Goal: Feedback & Contribution: Contribute content

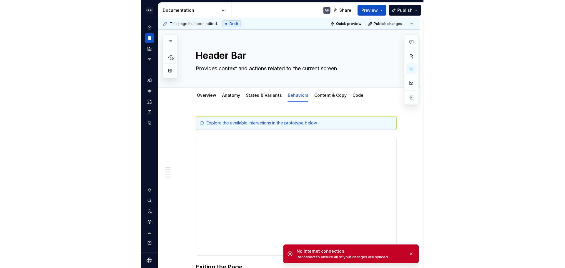
scroll to position [118, 0]
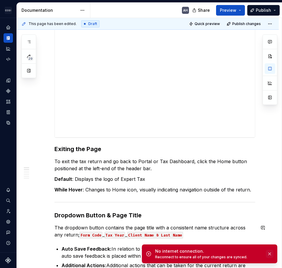
click at [268, 253] on button "button" at bounding box center [270, 253] width 8 height 8
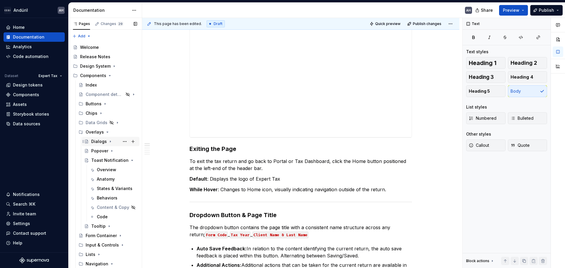
scroll to position [177, 0]
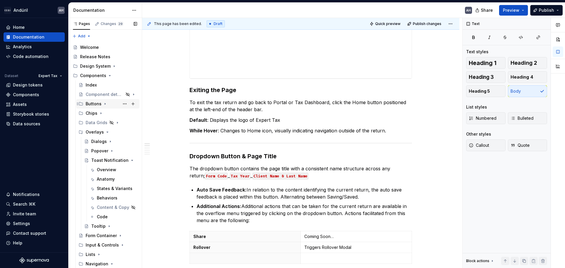
click at [105, 103] on icon "Page tree" at bounding box center [105, 103] width 1 height 1
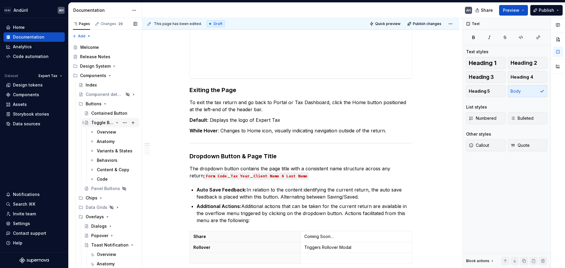
click at [115, 123] on icon "Page tree" at bounding box center [117, 122] width 5 height 5
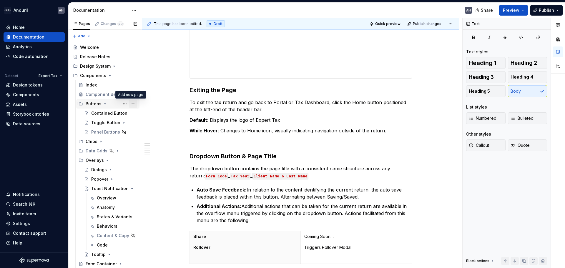
click at [130, 106] on button "Page tree" at bounding box center [133, 104] width 8 height 8
type textarea "*"
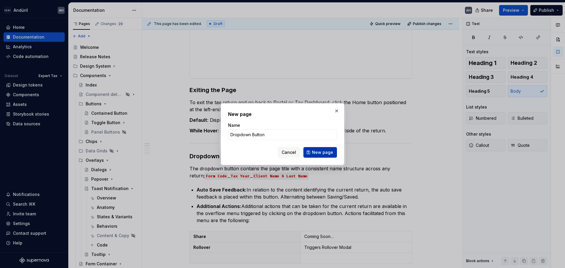
type input "Dropdown Button"
click at [282, 156] on button "New page" at bounding box center [320, 152] width 34 height 11
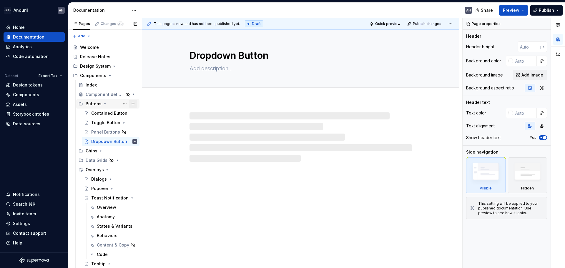
click at [129, 104] on button "Page tree" at bounding box center [133, 104] width 8 height 8
type textarea "*"
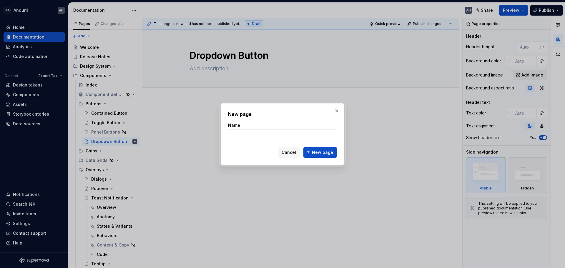
type input "S"
type textarea "*"
type input "Split"
type textarea "*"
type input "Split Button"
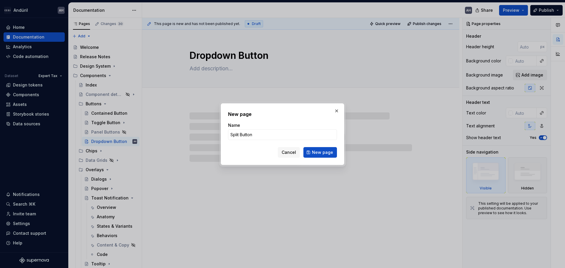
type textarea "*"
type input "Split Button"
click at [282, 154] on span "New page" at bounding box center [322, 152] width 21 height 6
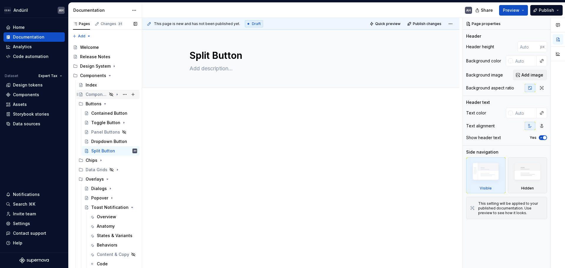
click at [95, 95] on div "Component detail template" at bounding box center [96, 95] width 21 height 6
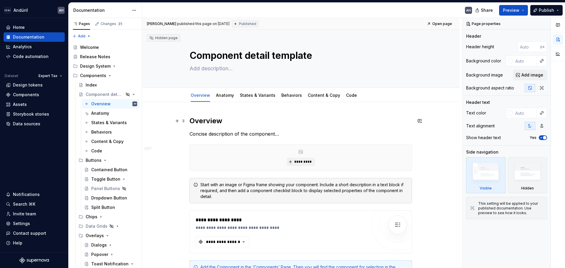
click at [198, 119] on h2 "Overview" at bounding box center [300, 120] width 222 height 9
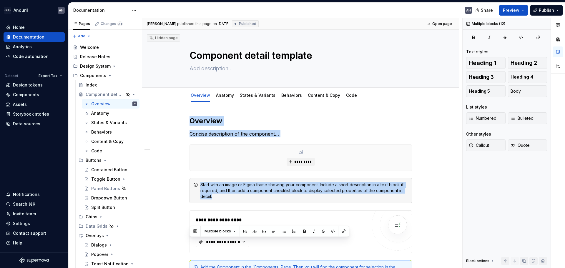
scroll to position [272, 0]
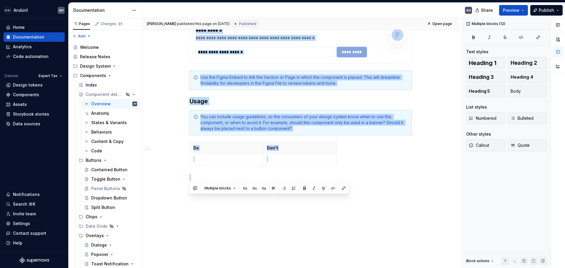
drag, startPoint x: 189, startPoint y: 120, endPoint x: 335, endPoint y: 272, distance: 210.4
click at [282, 267] on html "Andúril AH Home Documentation Analytics Code automation Dataset Expert Tax Desi…" at bounding box center [282, 134] width 565 height 268
click at [253, 195] on div "**********" at bounding box center [300, 49] width 317 height 438
click at [193, 213] on div "**********" at bounding box center [300, 49] width 317 height 438
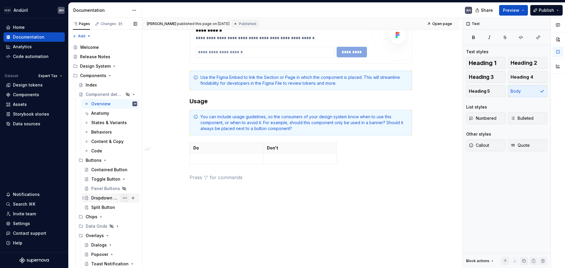
click at [123, 198] on button "Page tree" at bounding box center [125, 198] width 8 height 8
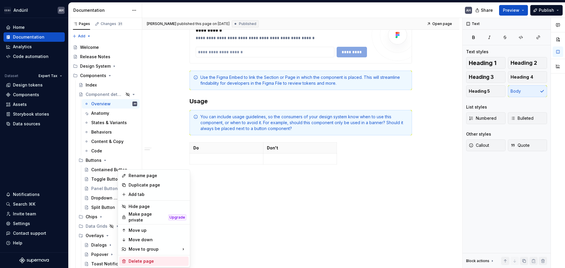
click at [154, 258] on div "Delete page" at bounding box center [158, 261] width 58 height 6
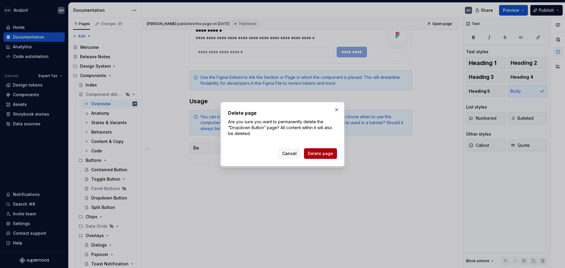
click at [282, 154] on span "Delete page" at bounding box center [320, 154] width 25 height 6
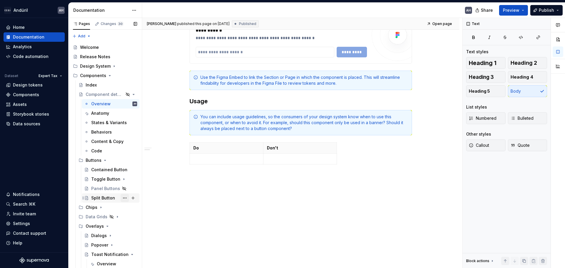
click at [123, 198] on button "Page tree" at bounding box center [125, 198] width 8 height 8
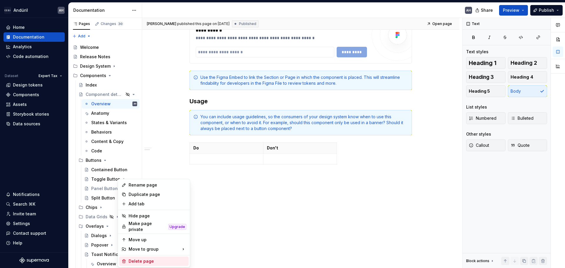
click at [152, 257] on div "Delete page" at bounding box center [153, 261] width 69 height 9
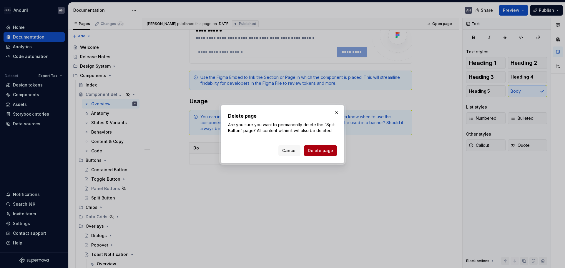
click at [282, 151] on span "Delete page" at bounding box center [320, 151] width 25 height 6
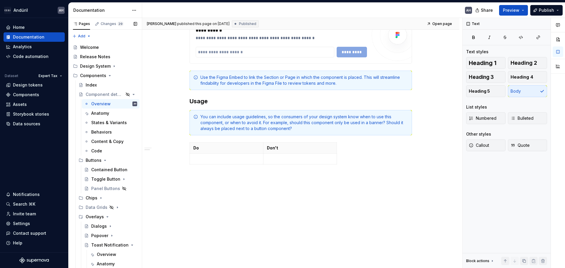
click at [0, 0] on button "Page tree" at bounding box center [0, 0] width 0 height 0
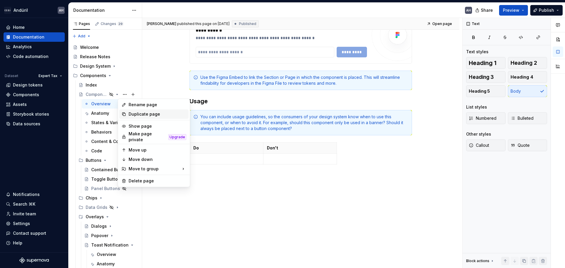
click at [138, 114] on div "Duplicate page" at bounding box center [158, 114] width 58 height 6
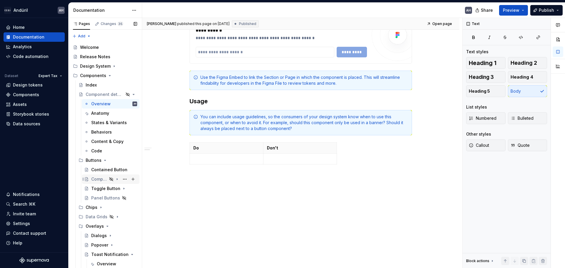
click at [96, 179] on div "Component detail template" at bounding box center [99, 179] width 16 height 6
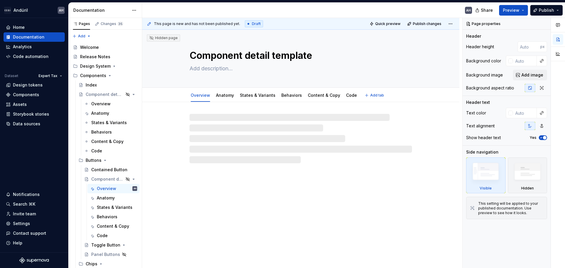
click at [216, 53] on textarea "Component detail template" at bounding box center [299, 56] width 222 height 14
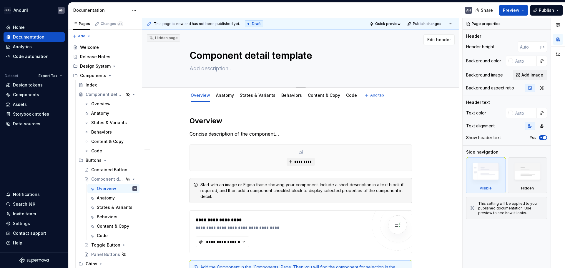
click at [216, 53] on textarea "Component detail template" at bounding box center [299, 56] width 222 height 14
type textarea "*"
type textarea "D"
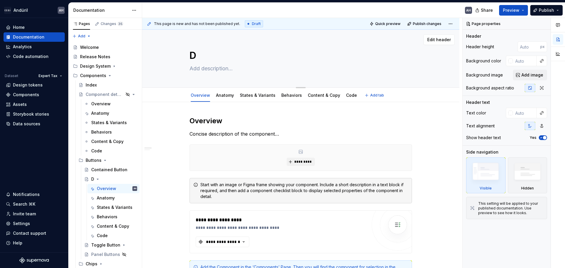
type textarea "*"
type textarea "Dr"
type textarea "*"
type textarea "Dro"
type textarea "*"
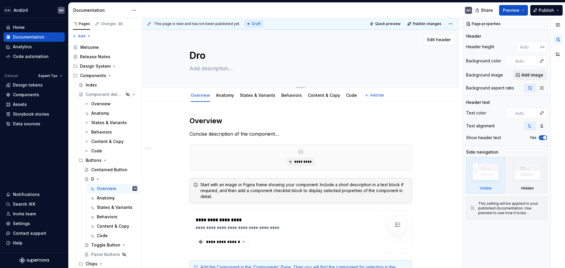
type textarea "Drop"
type textarea "*"
type textarea "Dropdo"
type textarea "*"
type textarea "Dropdow"
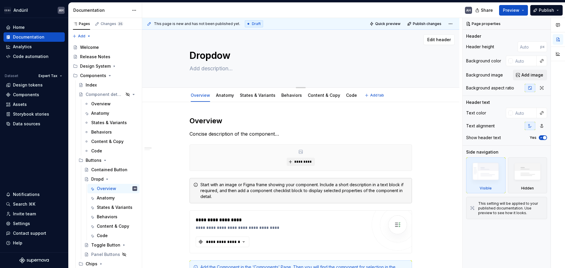
type textarea "*"
type textarea "Dropdown"
type textarea "*"
type textarea "Dropdown"
type textarea "*"
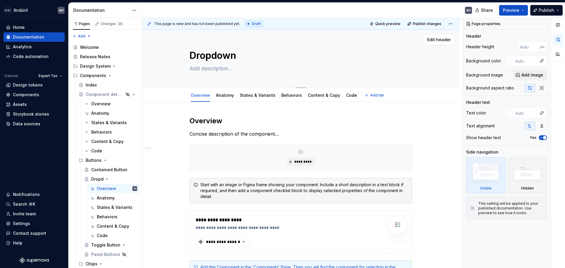
type textarea "Dropdown B"
type textarea "*"
type textarea "Dropdown Bu"
type textarea "*"
type textarea "Dropdown But"
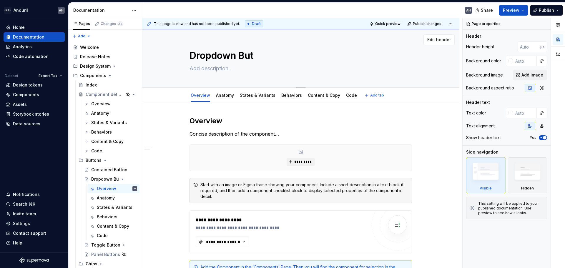
type textarea "*"
type textarea "Dropdown Butt"
type textarea "*"
type textarea "Dropdown Butto"
type textarea "*"
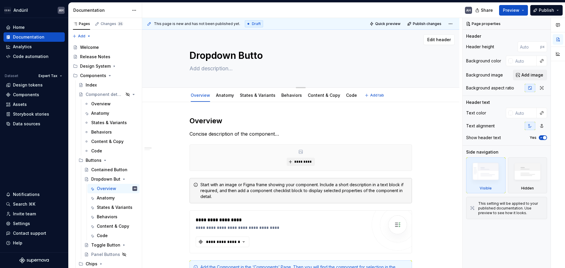
type textarea "Dropdown Button"
type textarea "*"
type textarea "Dropdown Button"
click at [117, 179] on icon "Page tree" at bounding box center [117, 179] width 1 height 1
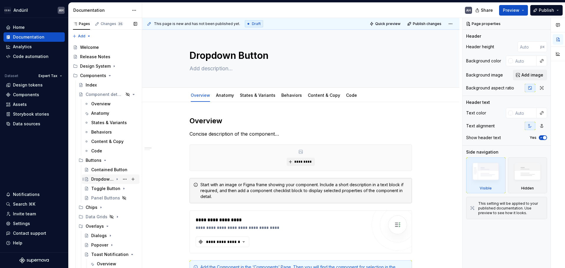
click at [102, 177] on div "Dropdown Button" at bounding box center [102, 179] width 22 height 6
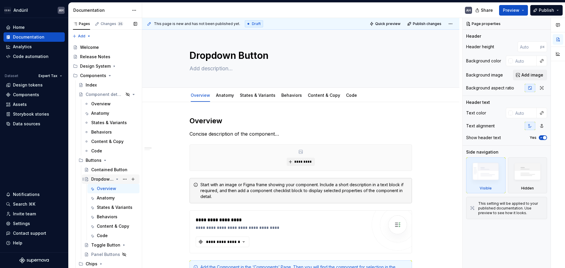
click at [102, 177] on div "Dropdown Button" at bounding box center [102, 179] width 22 height 6
click at [115, 179] on icon "Page tree" at bounding box center [117, 179] width 5 height 5
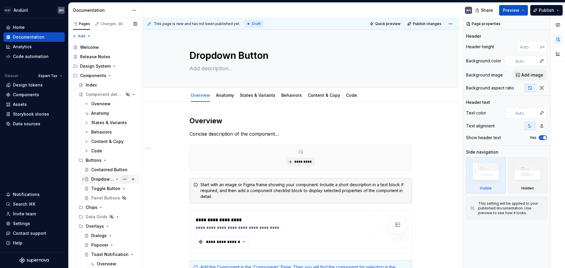
click at [121, 178] on button "Page tree" at bounding box center [125, 179] width 8 height 8
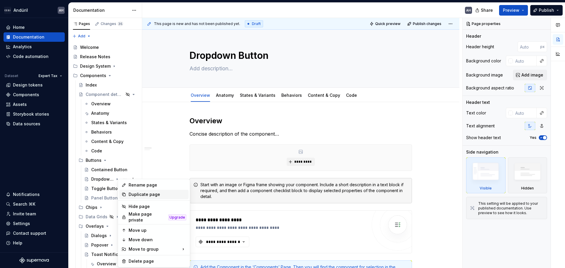
click at [144, 195] on div "Duplicate page" at bounding box center [158, 195] width 58 height 6
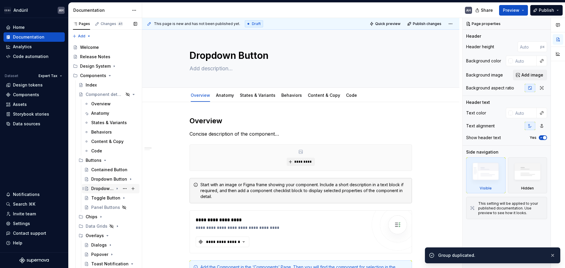
click at [97, 189] on div "Dropdown But" at bounding box center [102, 189] width 22 height 6
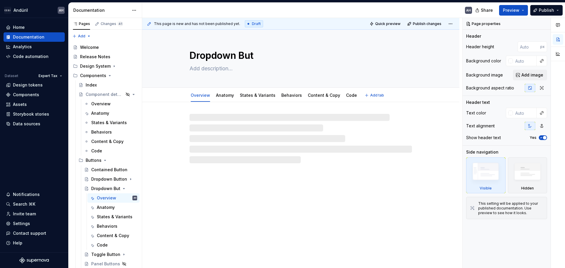
click at [218, 58] on textarea "Dropdown But" at bounding box center [299, 56] width 222 height 14
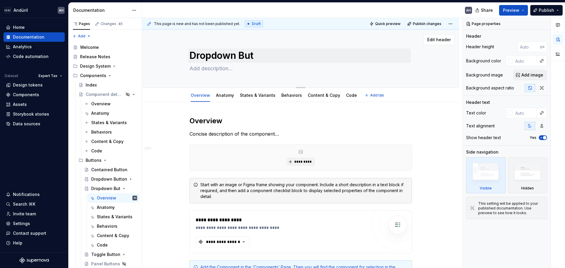
click at [217, 57] on textarea "Dropdown But" at bounding box center [299, 56] width 222 height 14
type textarea "*"
type textarea "S"
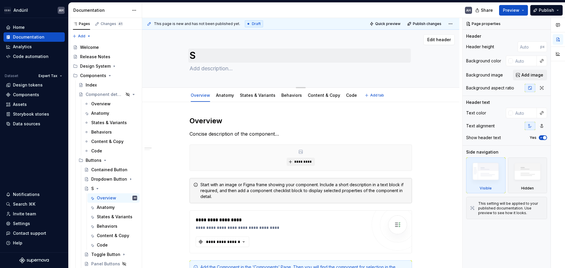
type textarea "*"
type textarea "Sp"
type textarea "*"
type textarea "Spl"
type textarea "*"
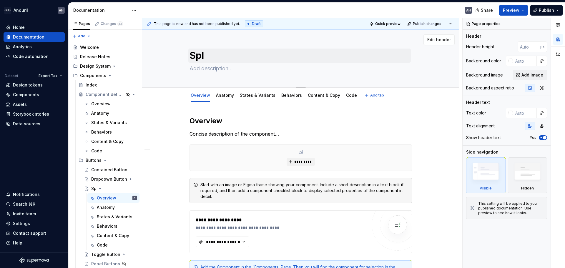
type textarea "Spli"
type textarea "*"
type textarea "Split"
type textarea "*"
type textarea "Split"
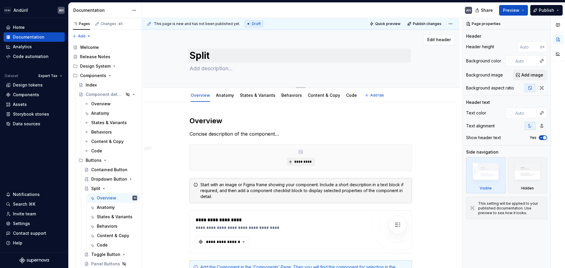
type textarea "*"
type textarea "Split B"
type textarea "*"
type textarea "Split Bu"
type textarea "*"
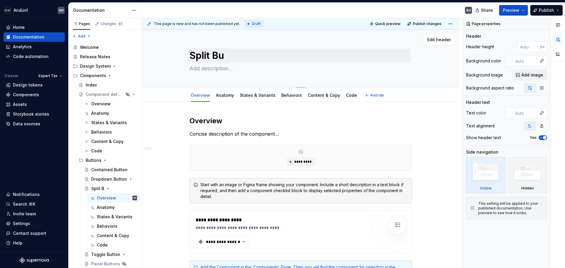
type textarea "Split But"
type textarea "*"
type textarea "Split Butto"
type textarea "*"
type textarea "Split Button"
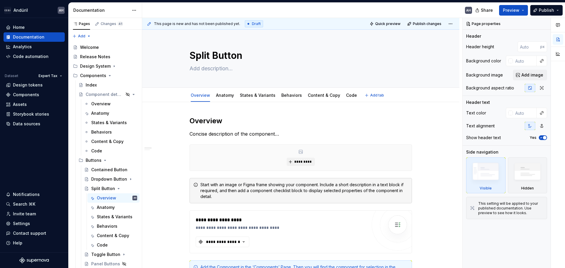
type textarea "*"
type textarea "Split Button"
click at [235, 123] on h2 "Overview" at bounding box center [300, 120] width 222 height 9
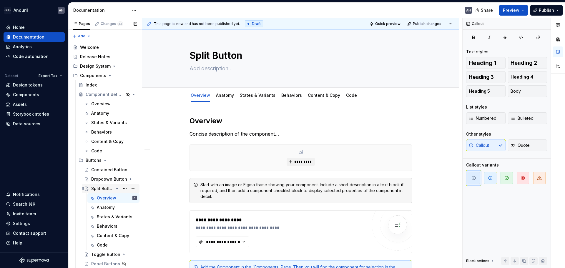
click at [115, 189] on icon "Page tree" at bounding box center [117, 188] width 5 height 5
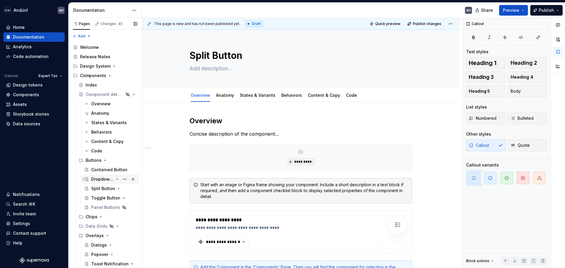
click at [103, 178] on div "Dropdown Button" at bounding box center [102, 179] width 22 height 6
click at [105, 187] on div "Overview" at bounding box center [106, 189] width 19 height 6
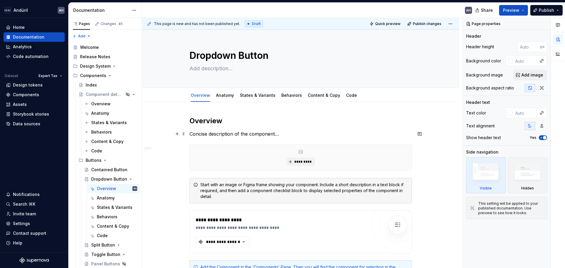
type textarea "*"
click at [210, 134] on p "Concise description of the component…" at bounding box center [300, 133] width 222 height 7
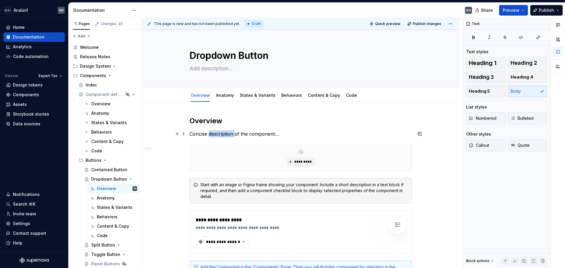
click at [210, 134] on p "Concise description of the component…" at bounding box center [300, 133] width 222 height 7
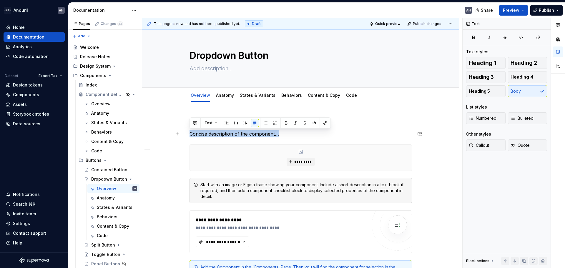
paste div
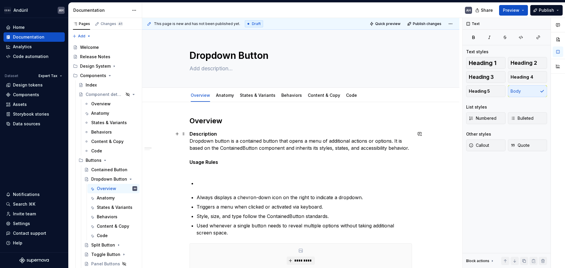
click at [237, 138] on p "Description Dropdown button is a contained button that opens a menu of addition…" at bounding box center [300, 151] width 222 height 42
drag, startPoint x: 221, startPoint y: 133, endPoint x: 180, endPoint y: 136, distance: 41.0
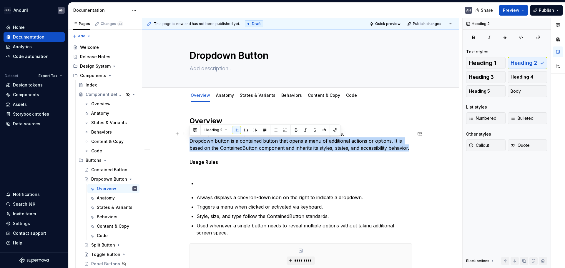
drag, startPoint x: 194, startPoint y: 142, endPoint x: 421, endPoint y: 149, distance: 226.9
click at [282, 151] on p "The dropdown button opens a menu of additional actions or options. Dropdown but…" at bounding box center [300, 151] width 222 height 42
click at [282, 139] on p "The dropdown button opens a menu of additional actions or options. Dropdown but…" at bounding box center [300, 151] width 222 height 42
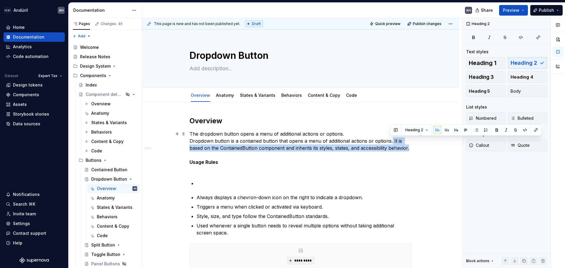
drag, startPoint x: 390, startPoint y: 140, endPoint x: 415, endPoint y: 150, distance: 26.7
copy p "It is based on the ContainedButton component and inherits its styles, states, a…"
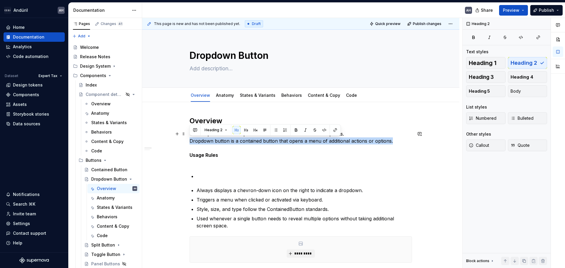
drag, startPoint x: 385, startPoint y: 143, endPoint x: 180, endPoint y: 142, distance: 204.5
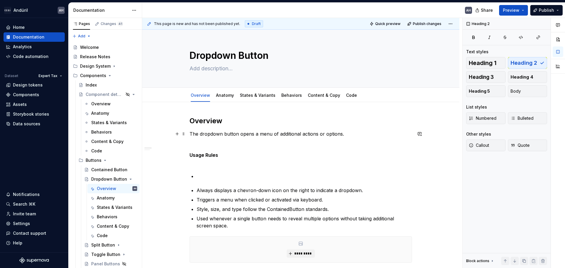
click at [197, 147] on p "The dropdown button opens a menu of additional actions or options. Usage Rules" at bounding box center [300, 147] width 222 height 35
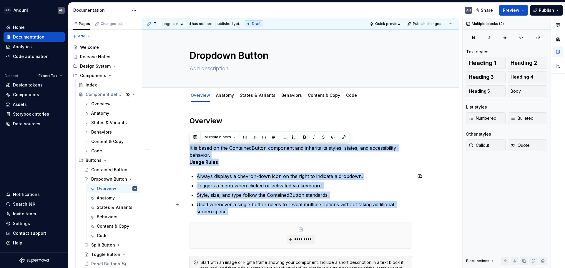
drag, startPoint x: 190, startPoint y: 147, endPoint x: 295, endPoint y: 211, distance: 122.8
copy div "It is based on the ContainedButton component and inherits its styles, states, a…"
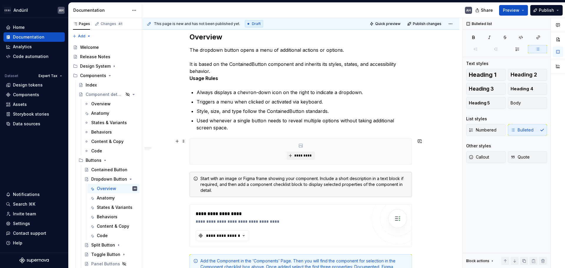
scroll to position [88, 0]
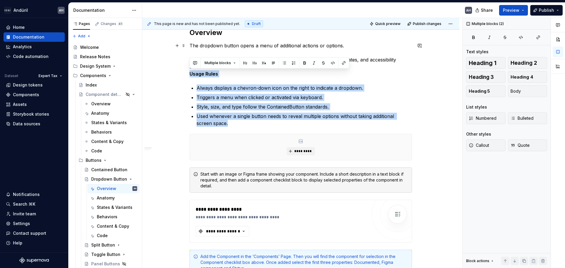
drag, startPoint x: 220, startPoint y: 123, endPoint x: 188, endPoint y: 74, distance: 58.8
click at [188, 74] on div "**********" at bounding box center [300, 272] width 317 height 516
copy div "Usage Rules Always displays a chevron-down icon on the right to indicate a drop…"
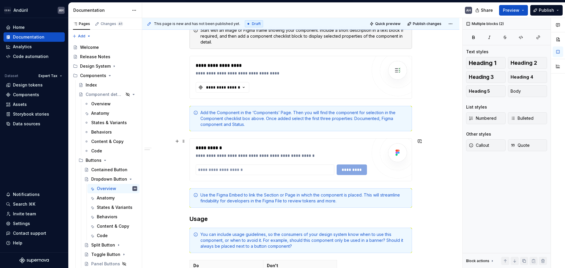
scroll to position [294, 0]
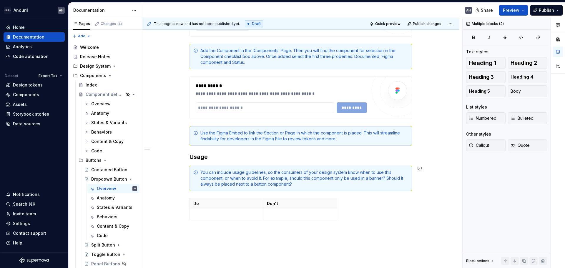
click at [221, 160] on h3 "Usage" at bounding box center [300, 157] width 222 height 8
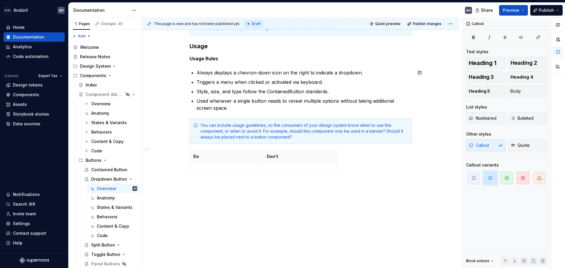
scroll to position [412, 0]
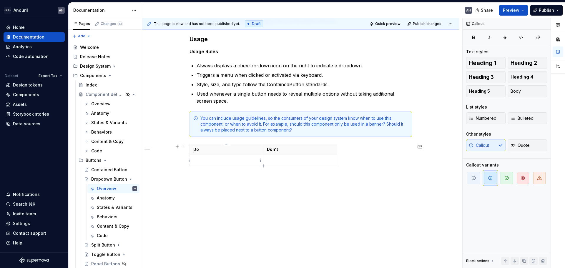
click at [218, 161] on p at bounding box center [226, 160] width 66 height 6
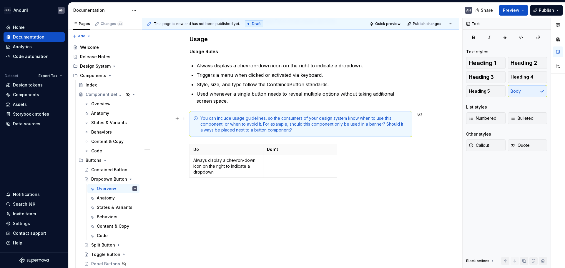
click at [229, 151] on p "Do" at bounding box center [226, 150] width 66 height 6
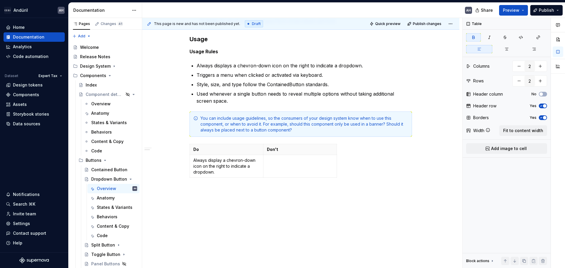
drag, startPoint x: 517, startPoint y: 130, endPoint x: 426, endPoint y: 138, distance: 91.0
click at [282, 130] on span "Fit to content width" at bounding box center [523, 131] width 40 height 6
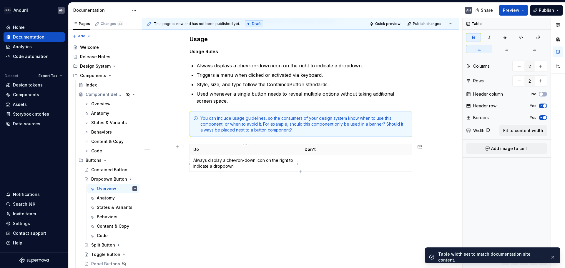
click at [272, 163] on p "Always display a chevron-down icon on the right to indicate a dropdown." at bounding box center [245, 163] width 104 height 12
click at [259, 167] on p "Always display a chevron-down icon on the right to indicate a dropdown." at bounding box center [245, 163] width 104 height 12
click at [215, 77] on p "Triggers a menu when clicked or activated via keyboard." at bounding box center [304, 74] width 215 height 7
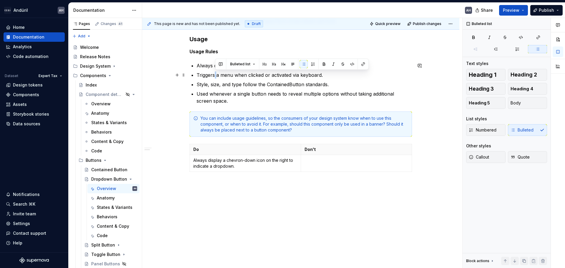
click at [215, 77] on p "Triggers a menu when clicked or activated via keyboard." at bounding box center [304, 74] width 215 height 7
type textarea "*"
copy p "Triggers a menu when clicked or activated via keyboard."
click at [282, 169] on td at bounding box center [356, 163] width 111 height 17
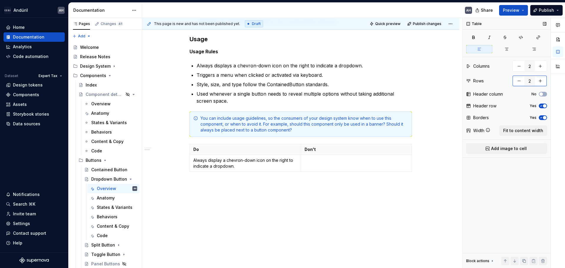
click at [282, 81] on button "button" at bounding box center [540, 81] width 11 height 11
type input "5"
click at [207, 177] on p at bounding box center [245, 177] width 104 height 6
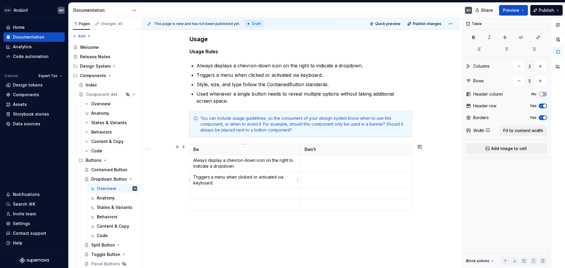
click at [209, 178] on p "Triggers a menu when clicked or activated via keyboard." at bounding box center [245, 180] width 104 height 12
click at [196, 177] on p "Triggers a menu when clicked or activated via keyboard." at bounding box center [245, 180] width 104 height 12
click at [202, 196] on p at bounding box center [245, 194] width 104 height 6
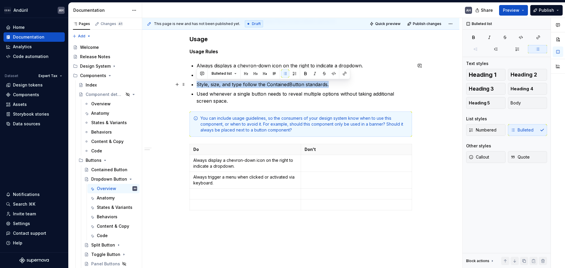
drag, startPoint x: 337, startPoint y: 84, endPoint x: 198, endPoint y: 86, distance: 139.2
click at [198, 86] on p "Style, size, and type follow the ContainedButton standards." at bounding box center [304, 84] width 215 height 7
copy p "Style, size, and type follow the ContainedButton standards."
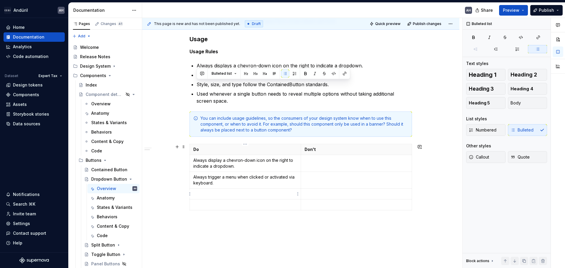
click at [202, 193] on p at bounding box center [245, 194] width 104 height 6
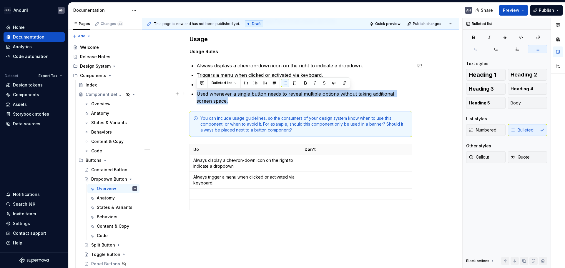
drag, startPoint x: 209, startPoint y: 99, endPoint x: 197, endPoint y: 94, distance: 12.9
click at [197, 94] on p "Used whenever a single button needs to reveal multiple options without taking a…" at bounding box center [304, 97] width 215 height 14
copy p "Used whenever a single button needs to reveal multiple options without taking a…"
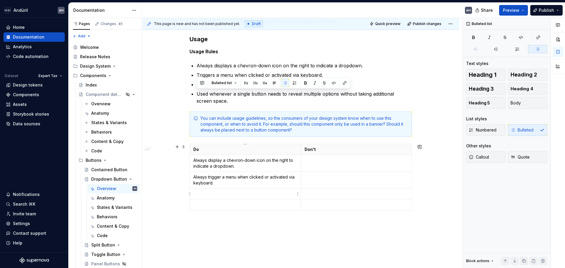
click at [203, 193] on p at bounding box center [245, 194] width 104 height 6
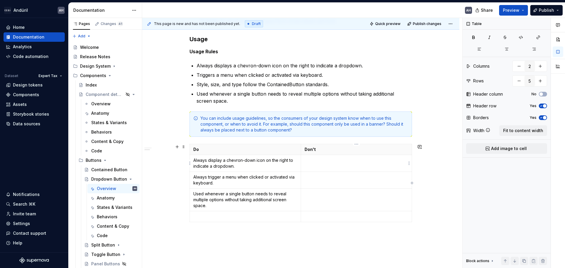
click at [282, 159] on p at bounding box center [357, 160] width 104 height 6
click at [282, 180] on td at bounding box center [356, 180] width 111 height 17
click at [242, 220] on td at bounding box center [245, 216] width 111 height 11
click at [189, 217] on html "Andúril AH Home Documentation Analytics Code automation Dataset Expert Tax Desi…" at bounding box center [282, 134] width 565 height 268
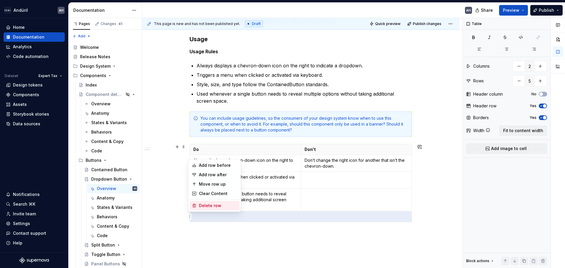
click at [206, 207] on div "Delete row" at bounding box center [218, 206] width 38 height 6
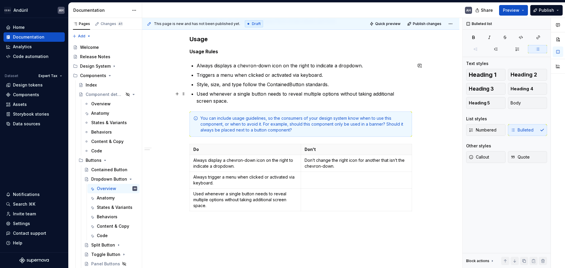
click at [223, 102] on p "Used whenever a single button needs to reveal multiple options without taking a…" at bounding box center [304, 97] width 215 height 14
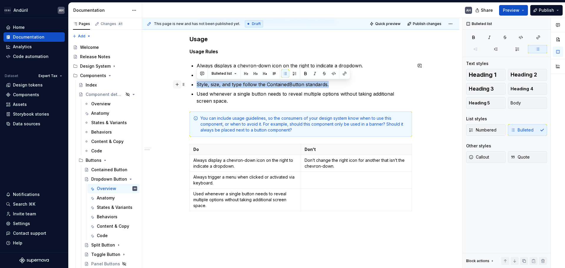
drag, startPoint x: 340, startPoint y: 85, endPoint x: 173, endPoint y: 82, distance: 166.6
copy p "Style, size, and type follow the ContainedButton standards."
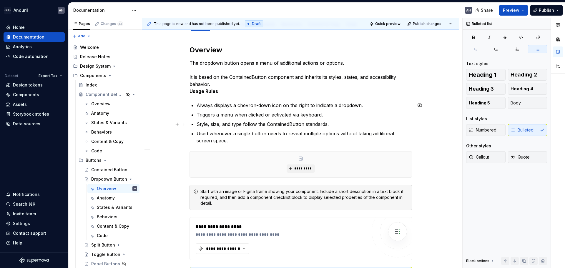
scroll to position [59, 0]
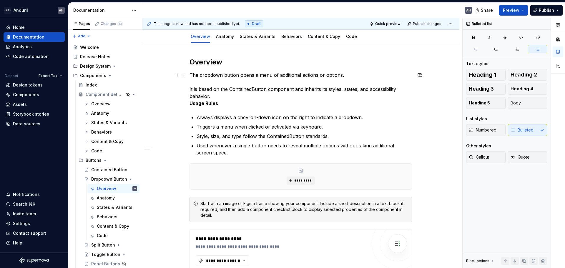
click at [230, 95] on p "The dropdown button opens a menu of additional actions or options. It is based …" at bounding box center [300, 88] width 222 height 35
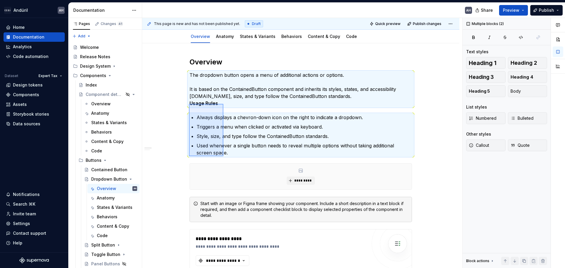
drag, startPoint x: 189, startPoint y: 104, endPoint x: 223, endPoint y: 154, distance: 61.0
click at [223, 154] on div "**********" at bounding box center [302, 143] width 320 height 250
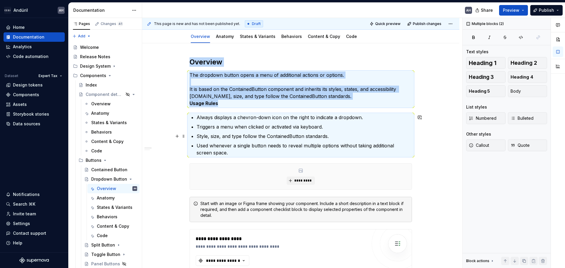
click at [223, 135] on p "Style, size, and type follow the ContainedButton standards." at bounding box center [304, 136] width 215 height 7
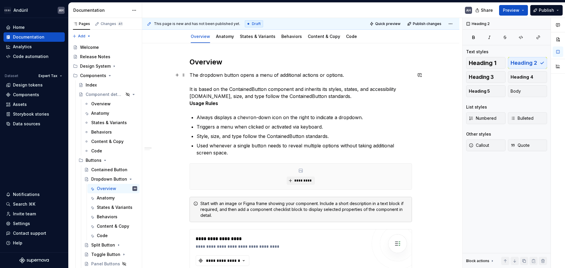
click at [190, 104] on strong "Usage Rules" at bounding box center [203, 103] width 29 height 6
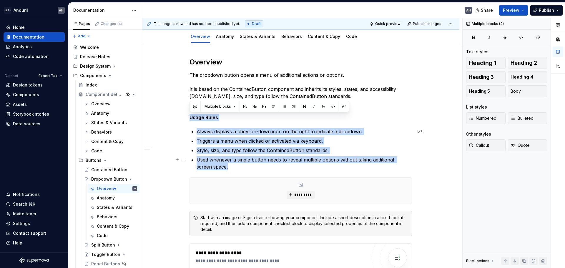
drag, startPoint x: 189, startPoint y: 116, endPoint x: 216, endPoint y: 167, distance: 57.8
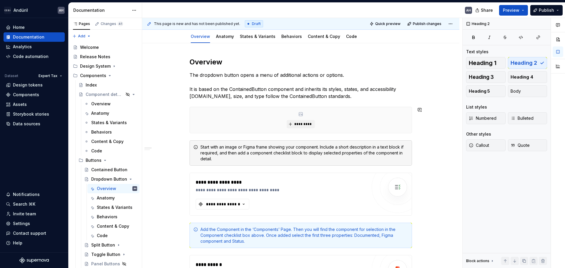
click at [221, 94] on p "The dropdown button opens a menu of additional actions or options. It is based …" at bounding box center [300, 85] width 222 height 28
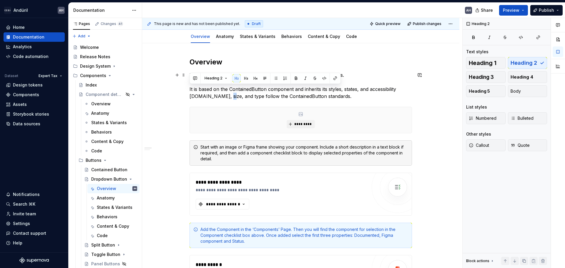
drag, startPoint x: 350, startPoint y: 99, endPoint x: 186, endPoint y: 90, distance: 164.1
copy p "It is based on the ContainedButton component and inherits its styles, states, a…"
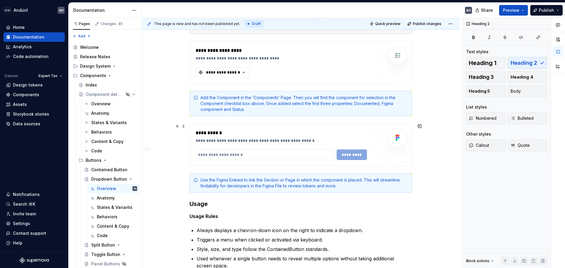
scroll to position [147, 0]
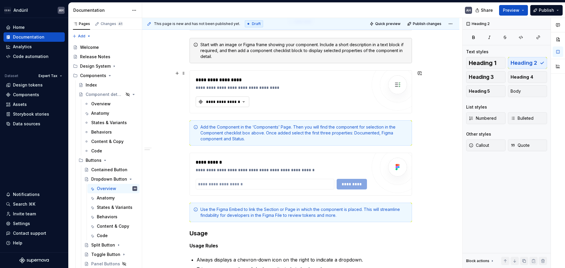
click at [219, 103] on div "**********" at bounding box center [222, 102] width 35 height 6
type textarea "*"
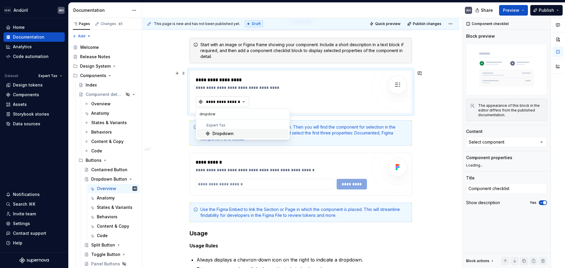
type input "dropdown"
type textarea "*"
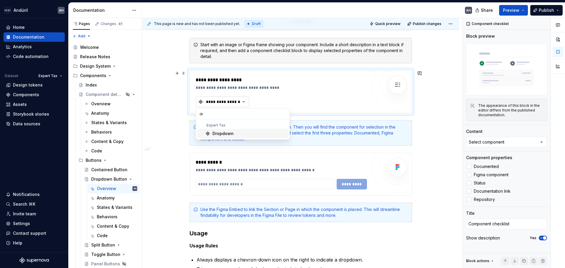
type input "d"
click at [282, 94] on div "**********" at bounding box center [281, 91] width 171 height 31
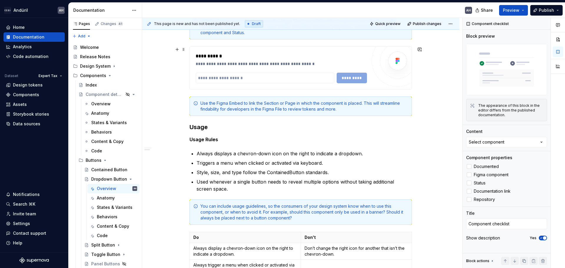
scroll to position [265, 0]
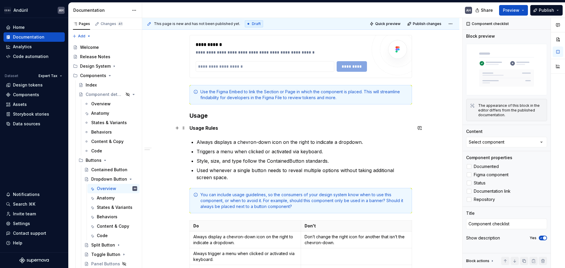
click at [225, 127] on p "Usage Rules" at bounding box center [300, 127] width 222 height 7
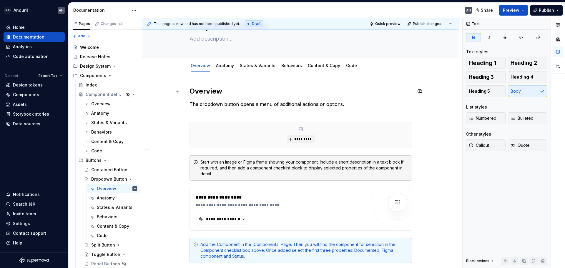
scroll to position [29, 0]
click at [255, 65] on link "States & Variants" at bounding box center [258, 65] width 36 height 5
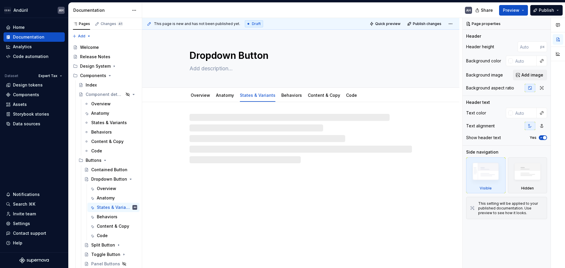
click at [233, 147] on div at bounding box center [300, 138] width 222 height 49
click at [238, 146] on div at bounding box center [300, 138] width 222 height 49
type textarea "*"
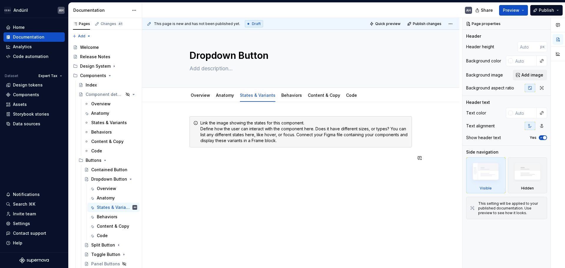
click at [206, 169] on div "Link the image showing the states for this component. Define how the user can i…" at bounding box center [300, 175] width 317 height 147
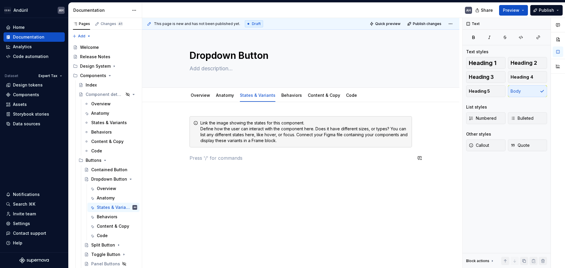
paste div
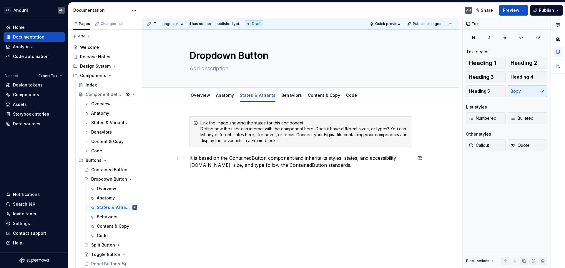
click at [191, 156] on p "It is based on the ContainedButton component and inherits its styles, states, a…" at bounding box center [300, 161] width 222 height 14
click at [282, 158] on p "The dropdown button is based on the ContainedButton component and inherits its …" at bounding box center [300, 161] width 222 height 14
click at [210, 172] on div "Link the image showing the states for this component. Define how the user can i…" at bounding box center [300, 145] width 222 height 59
click at [249, 167] on p "The dropdown button is based on the Contained Button component and inherits its…" at bounding box center [300, 161] width 222 height 14
drag, startPoint x: 388, startPoint y: 165, endPoint x: 303, endPoint y: 166, distance: 85.0
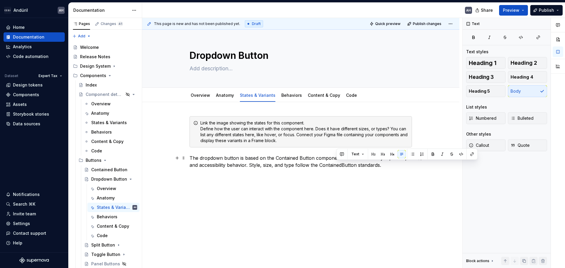
click at [282, 166] on p "The dropdown button is based on the Contained Button component and inherits its…" at bounding box center [300, 161] width 222 height 14
click at [250, 165] on p "The dropdown button is based on the Contained Button component and inherits its…" at bounding box center [300, 161] width 222 height 14
click at [282, 166] on p "The dropdown button is based on the Contained Button component and inherits its…" at bounding box center [300, 161] width 222 height 14
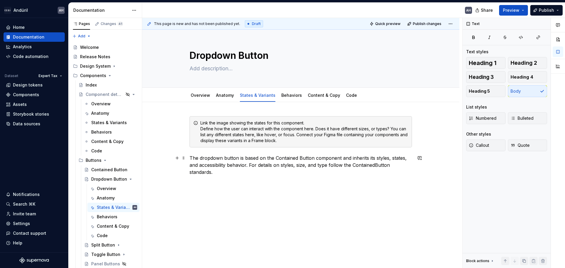
click at [282, 166] on p "The dropdown button is based on the Contained Button component and inherits its…" at bounding box center [300, 164] width 222 height 21
click at [282, 167] on p "The dropdown button is based on the Contained Button component and inherits its…" at bounding box center [300, 164] width 222 height 21
click at [282, 169] on p "The dropdown button is based on the Contained Button component and inherits its…" at bounding box center [300, 164] width 222 height 21
drag, startPoint x: 313, startPoint y: 158, endPoint x: 309, endPoint y: 159, distance: 4.4
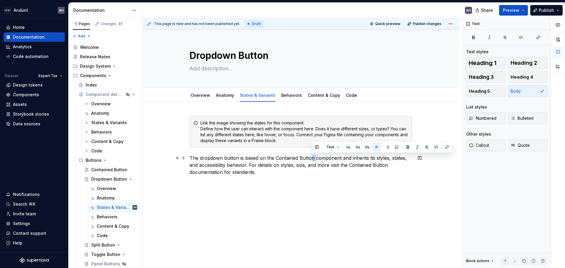
click at [282, 159] on p "The dropdown button is based on the Contained Button component and inherits its…" at bounding box center [300, 164] width 222 height 21
click at [280, 175] on p "The dropdown button is based on the Contained Button component and inherits its…" at bounding box center [300, 164] width 222 height 21
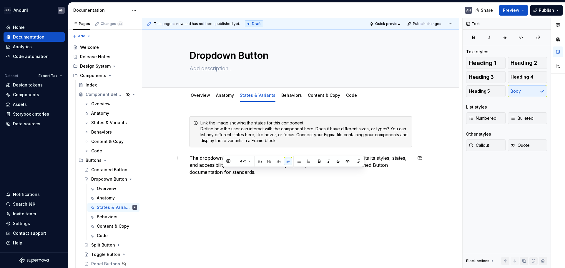
drag, startPoint x: 259, startPoint y: 173, endPoint x: 222, endPoint y: 174, distance: 37.4
click at [222, 174] on p "The dropdown button is based on the Contained Button component and inherits its…" at bounding box center [300, 164] width 222 height 21
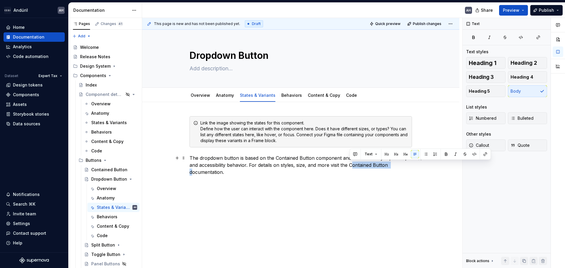
drag, startPoint x: 389, startPoint y: 165, endPoint x: 350, endPoint y: 165, distance: 39.1
click at [282, 165] on p "The dropdown button is based on the Contained Button component and inherits its…" at bounding box center [300, 164] width 222 height 21
click at [282, 153] on button "button" at bounding box center [485, 154] width 8 height 8
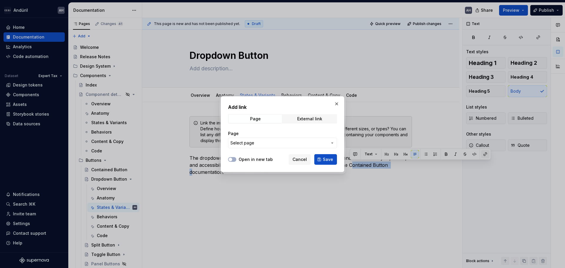
type textarea "*"
click at [282, 142] on span "Select page" at bounding box center [278, 143] width 97 height 6
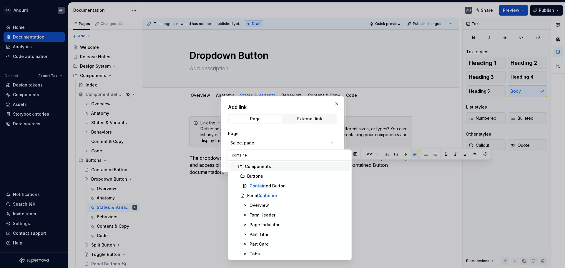
type input "contained"
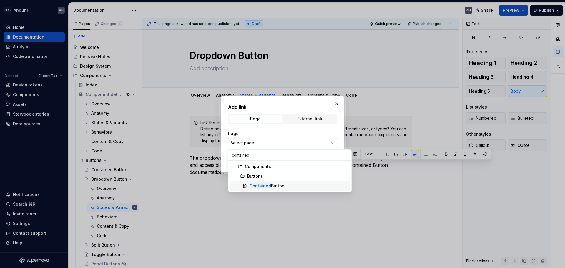
click at [282, 185] on div "Contained Button" at bounding box center [298, 186] width 98 height 6
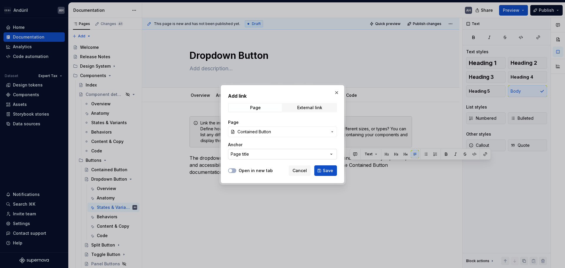
click at [282, 159] on button "Page title" at bounding box center [282, 154] width 109 height 11
click at [282, 146] on div "Add link Page External link Page Contained Button Anchor Page title Open in new…" at bounding box center [282, 134] width 565 height 268
click at [282, 171] on span "Save" at bounding box center [328, 171] width 10 height 6
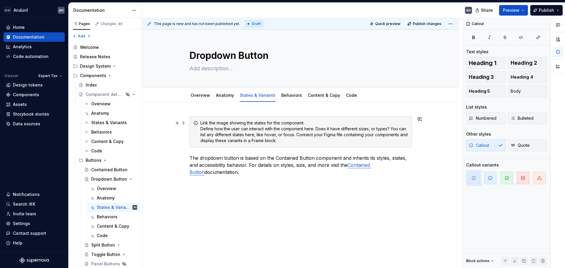
click at [201, 142] on div "Link the image showing the states for this component. Define how the user can i…" at bounding box center [304, 132] width 208 height 24
click at [183, 124] on span at bounding box center [183, 123] width 5 height 8
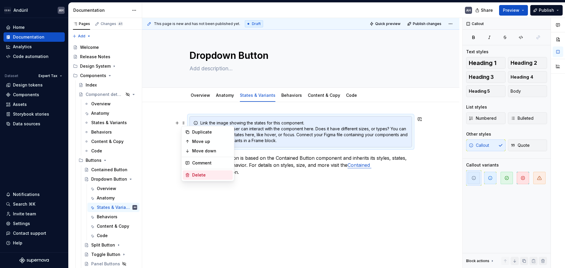
click at [198, 176] on div "Delete" at bounding box center [211, 175] width 38 height 6
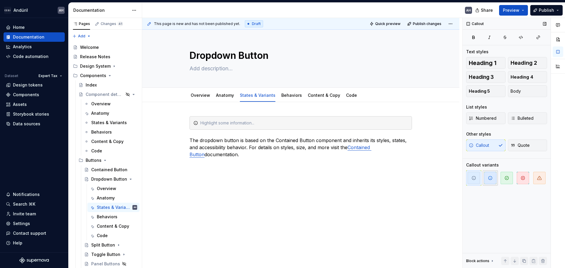
click at [282, 178] on icon "button" at bounding box center [490, 178] width 5 height 5
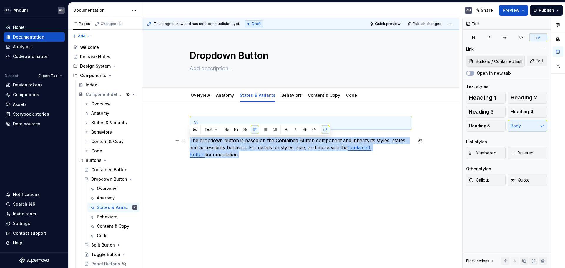
drag, startPoint x: 241, startPoint y: 158, endPoint x: 187, endPoint y: 140, distance: 57.1
click at [187, 140] on div "The dropdown button is based on the Contained Button component and inherits its…" at bounding box center [300, 173] width 317 height 143
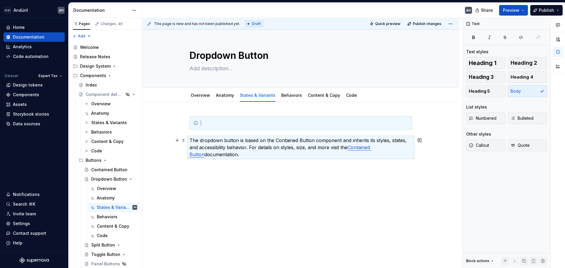
click at [218, 153] on p "The dropdown button is based on the Contained Button component and inherits its…" at bounding box center [300, 147] width 222 height 21
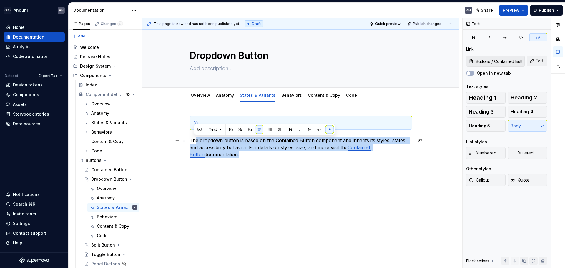
click at [189, 140] on div "The dropdown button is based on the Contained Button component and inherits its…" at bounding box center [300, 140] width 222 height 49
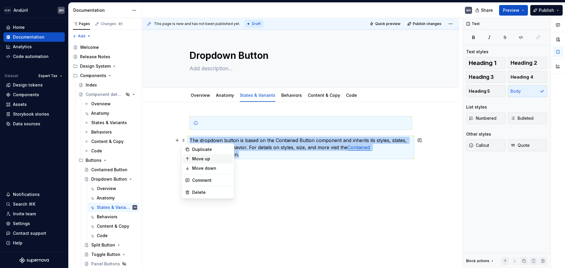
click at [232, 159] on div "Move up" at bounding box center [208, 158] width 50 height 9
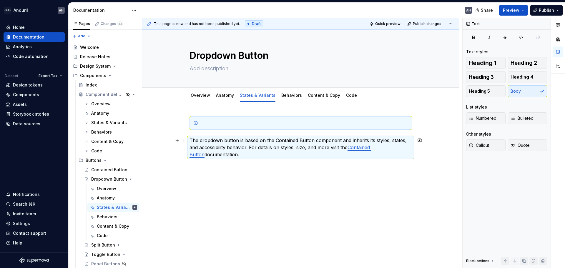
click at [212, 147] on p "The dropdown button is based on the Contained Button component and inherits its…" at bounding box center [300, 147] width 222 height 21
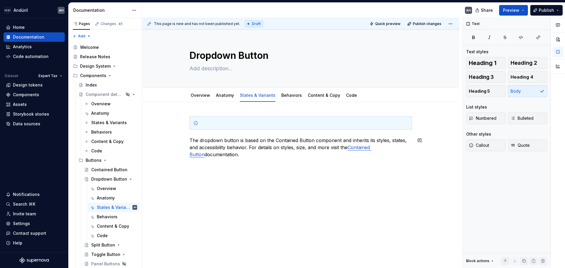
click at [237, 178] on div "The dropdown button is based on the Contained Button component and inherits its…" at bounding box center [300, 173] width 317 height 143
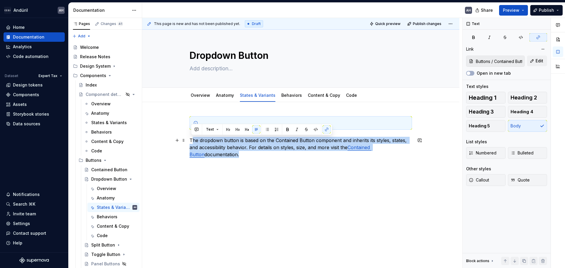
drag, startPoint x: 229, startPoint y: 155, endPoint x: 191, endPoint y: 141, distance: 40.3
click at [191, 141] on p "The dropdown button is based on the Contained Button component and inherits its…" at bounding box center [300, 147] width 222 height 21
click at [247, 172] on div "The dropdown button is based on the Contained Button component and inherits its…" at bounding box center [300, 145] width 222 height 59
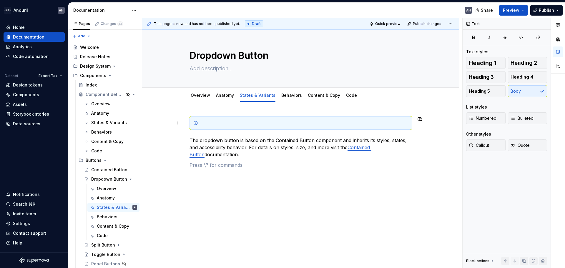
click at [222, 125] on div at bounding box center [304, 123] width 208 height 6
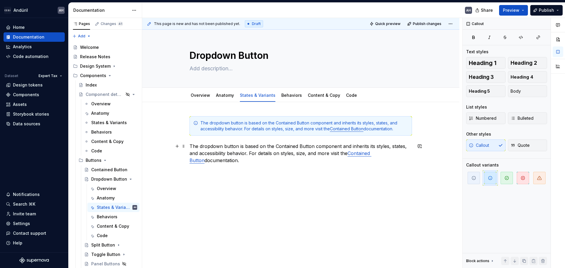
click at [234, 163] on p "The dropdown button is based on the Contained Button component and inherits its…" at bounding box center [300, 153] width 222 height 21
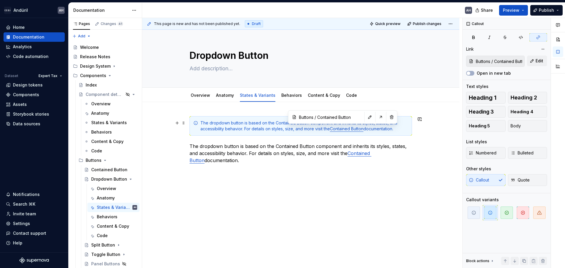
click at [282, 128] on link "Contained Button" at bounding box center [347, 128] width 34 height 5
click at [240, 167] on div "The dropdown button is based on the Contained Button component and inherits its…" at bounding box center [300, 145] width 222 height 58
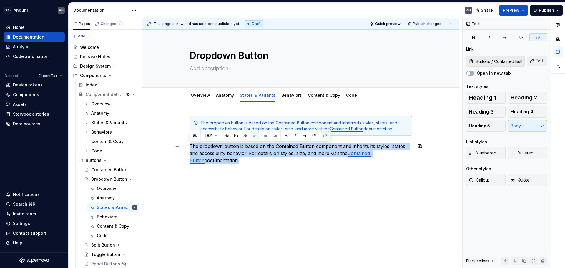
drag, startPoint x: 238, startPoint y: 161, endPoint x: 186, endPoint y: 146, distance: 53.9
click at [186, 146] on div "The dropdown button is based on the Contained Button component and inherits its…" at bounding box center [300, 182] width 317 height 160
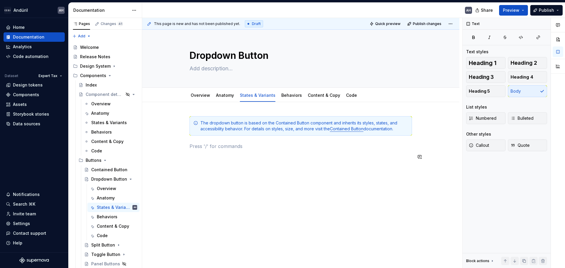
click at [271, 164] on div "The dropdown button is based on the Contained Button component and inherits its…" at bounding box center [300, 141] width 222 height 51
click at [282, 89] on html "Andúril AH Home Documentation Analytics Code automation Dataset Expert Tax Desi…" at bounding box center [282, 134] width 565 height 268
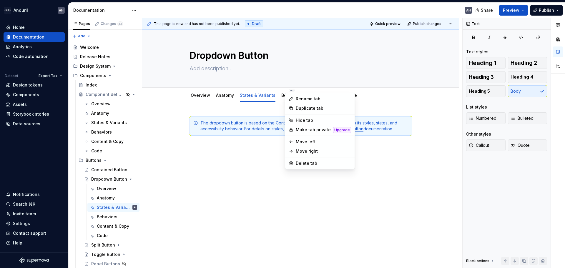
click at [282, 93] on html "Andúril AH Home Documentation Analytics Code automation Dataset Expert Tax Desi…" at bounding box center [282, 134] width 565 height 268
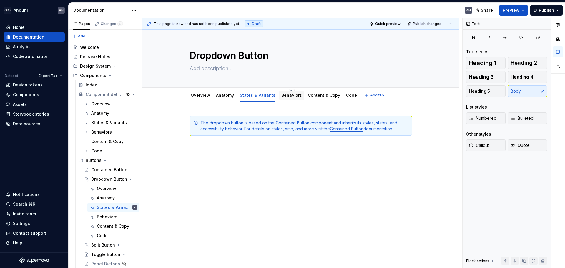
click at [282, 95] on link "Behaviors" at bounding box center [291, 95] width 21 height 5
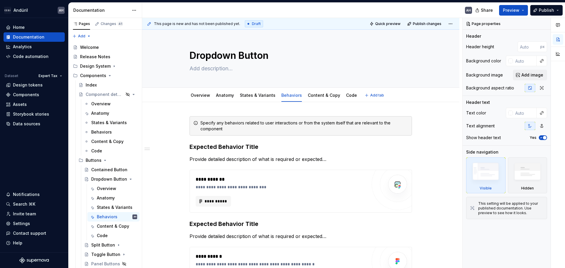
type textarea "*"
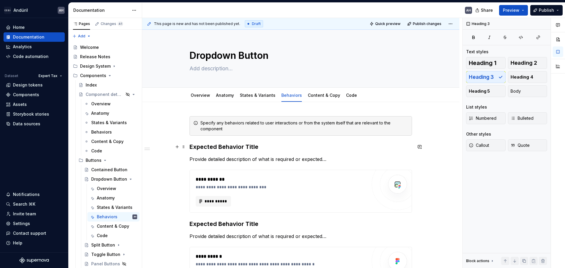
click at [208, 146] on h3 "Expected Behavior Title" at bounding box center [300, 147] width 222 height 8
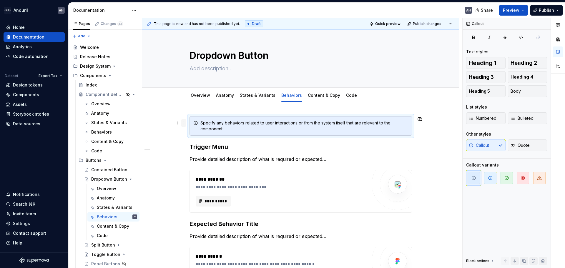
click at [184, 124] on span at bounding box center [183, 123] width 5 height 8
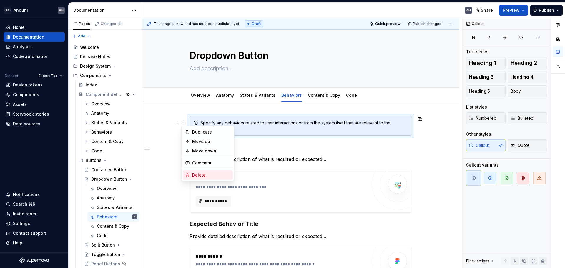
click at [198, 175] on div "Delete" at bounding box center [211, 175] width 38 height 6
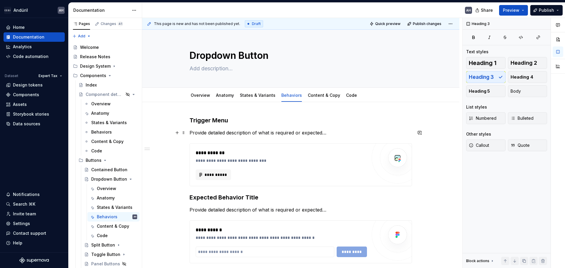
click at [217, 130] on p "Provide detailed description of what is required or expected…" at bounding box center [300, 132] width 222 height 7
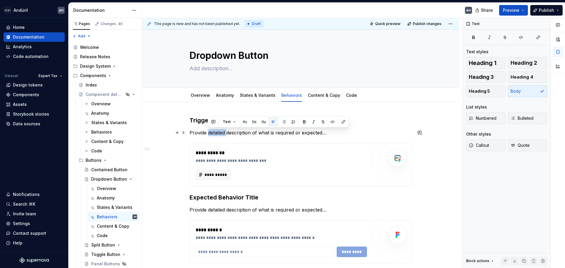
click at [217, 130] on p "Provide detailed description of what is required or expected…" at bounding box center [300, 132] width 222 height 7
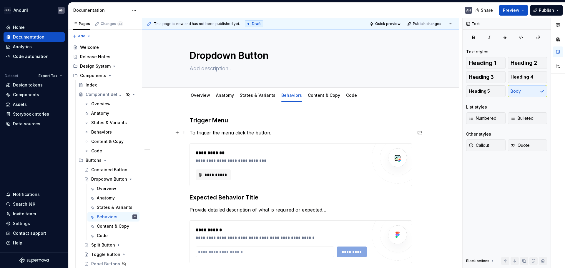
click at [273, 130] on p "To trigger the menu click the button." at bounding box center [300, 132] width 222 height 7
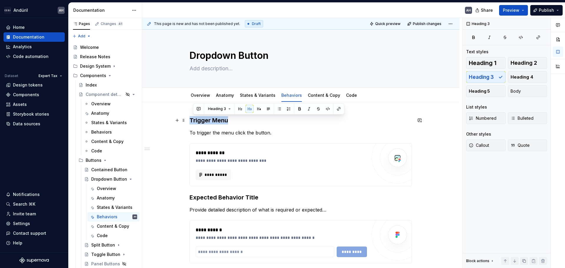
drag, startPoint x: 230, startPoint y: 121, endPoint x: 190, endPoint y: 121, distance: 40.6
click at [190, 121] on h3 "Trigger Menu" at bounding box center [300, 120] width 222 height 8
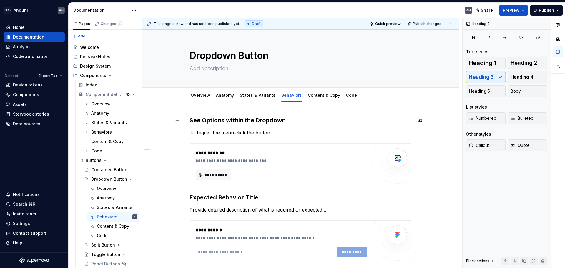
click at [233, 118] on h3 "See Options within the Dropdown" at bounding box center [300, 120] width 222 height 8
click at [245, 121] on h3 "See Options Available from the Dropdown" at bounding box center [300, 120] width 222 height 8
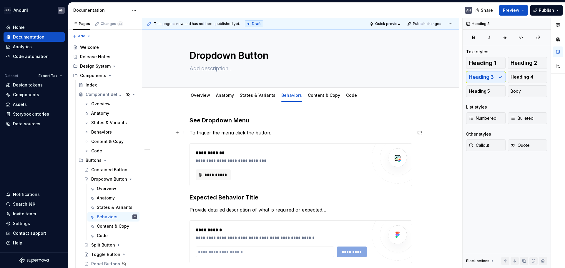
click at [221, 134] on p "To trigger the menu click the button." at bounding box center [300, 132] width 222 height 7
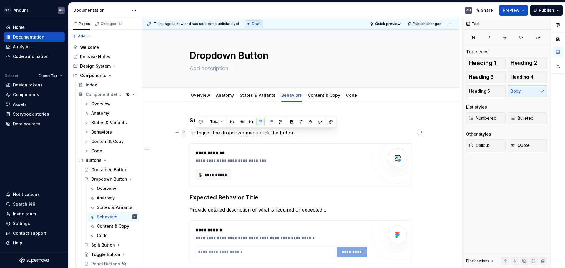
drag, startPoint x: 195, startPoint y: 134, endPoint x: 182, endPoint y: 132, distance: 14.1
click at [189, 132] on div "**********" at bounding box center [300, 200] width 222 height 168
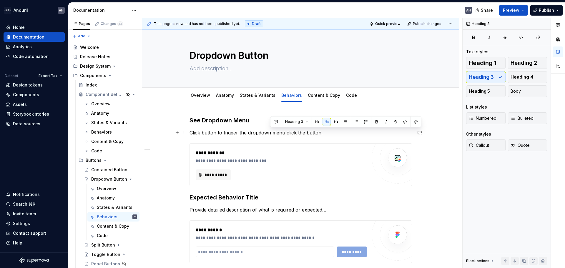
drag, startPoint x: 322, startPoint y: 131, endPoint x: 270, endPoint y: 133, distance: 52.4
click at [270, 133] on p "Click button to trigger the dropdown menu click the button." at bounding box center [300, 132] width 222 height 7
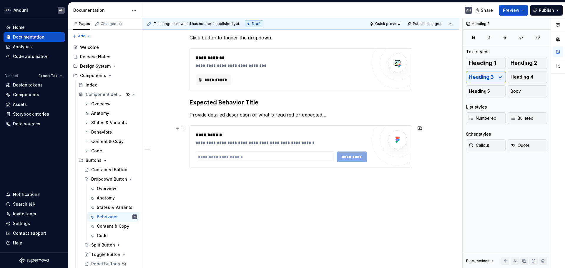
scroll to position [97, 0]
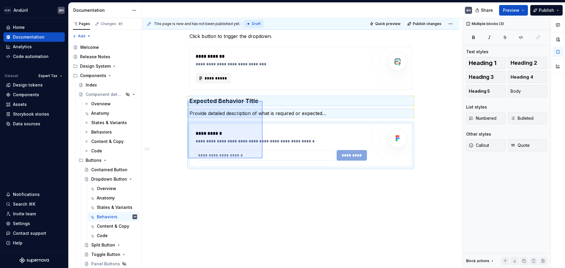
drag, startPoint x: 188, startPoint y: 101, endPoint x: 262, endPoint y: 158, distance: 94.2
click at [262, 158] on div "**********" at bounding box center [302, 143] width 320 height 250
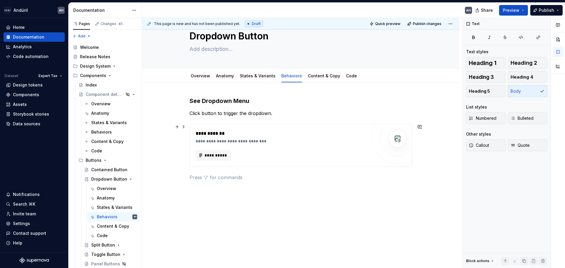
scroll to position [0, 0]
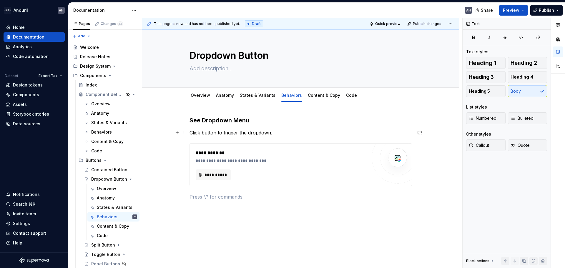
click at [282, 135] on p "Click button to trigger the dropdown." at bounding box center [300, 132] width 222 height 7
click at [234, 198] on p at bounding box center [300, 196] width 222 height 7
click at [227, 97] on link "Anatomy" at bounding box center [225, 95] width 18 height 5
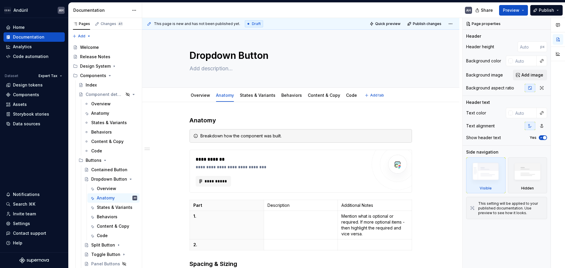
type textarea "*"
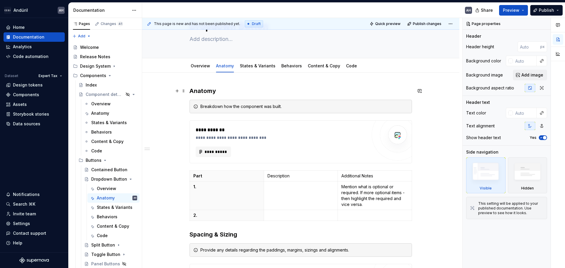
scroll to position [59, 0]
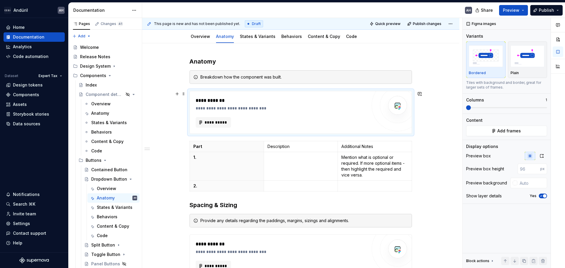
click at [282, 111] on div "**********" at bounding box center [281, 108] width 171 height 6
click at [282, 159] on p at bounding box center [300, 157] width 67 height 6
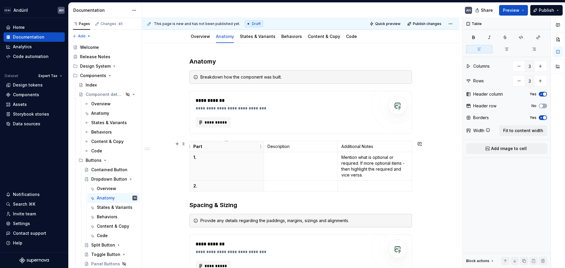
click at [219, 143] on th "Part" at bounding box center [227, 146] width 74 height 11
click at [249, 104] on div "**********" at bounding box center [281, 100] width 171 height 7
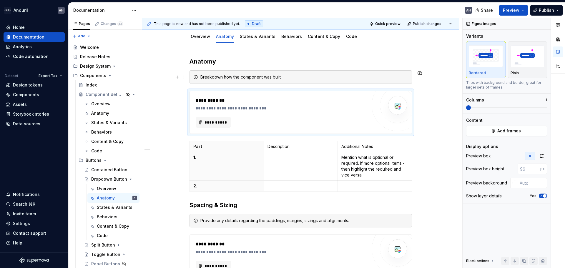
click at [249, 81] on div "Breakdown how the component was built." at bounding box center [300, 77] width 222 height 14
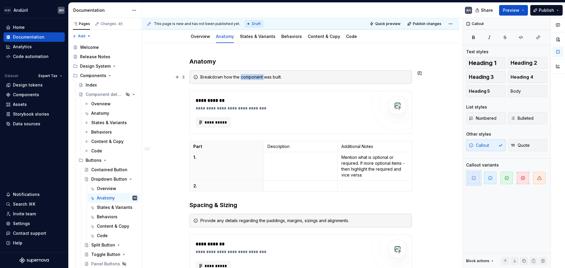
click at [249, 81] on div "Breakdown how the component was built." at bounding box center [300, 77] width 222 height 14
click at [212, 157] on p "1." at bounding box center [226, 157] width 67 height 6
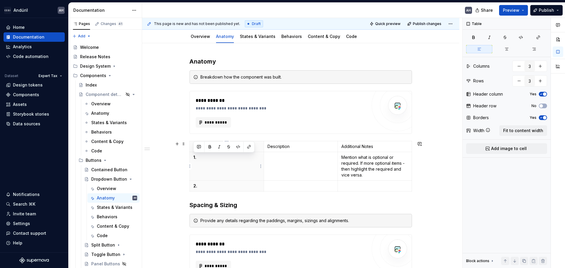
drag, startPoint x: 204, startPoint y: 159, endPoint x: 199, endPoint y: 158, distance: 4.5
click at [197, 158] on p "1." at bounding box center [226, 157] width 67 height 6
click at [200, 158] on p "1." at bounding box center [226, 157] width 67 height 6
click at [211, 187] on p "2." at bounding box center [226, 186] width 67 height 6
type input "4"
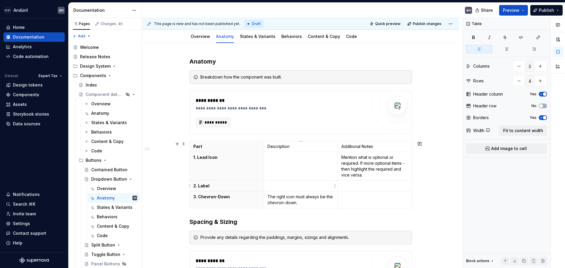
click at [282, 185] on p at bounding box center [300, 186] width 67 height 6
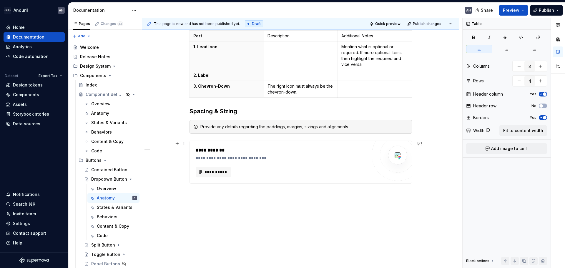
scroll to position [177, 0]
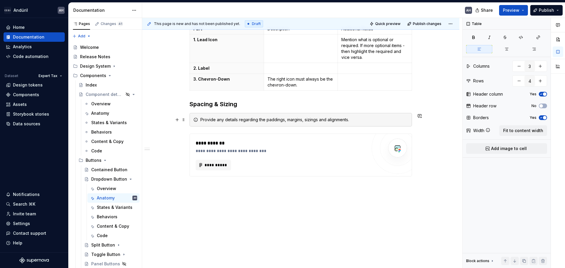
click at [239, 113] on div "Provide any details regarding the paddings, margins, sizings and alignments." at bounding box center [300, 120] width 222 height 14
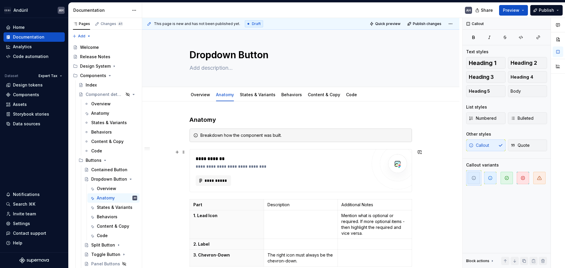
scroll to position [0, 0]
click at [261, 96] on link "States & Variants" at bounding box center [258, 95] width 36 height 5
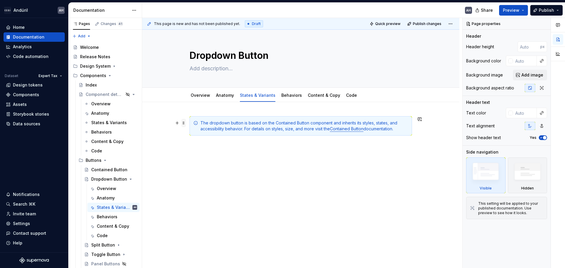
click at [184, 124] on span at bounding box center [183, 123] width 5 height 8
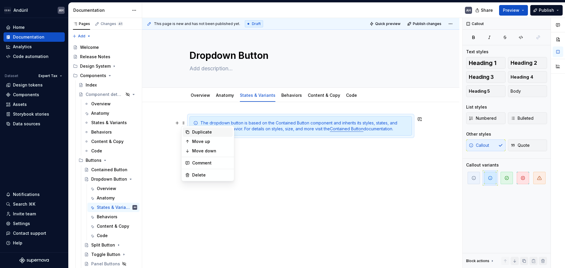
click at [189, 131] on icon at bounding box center [187, 132] width 5 height 5
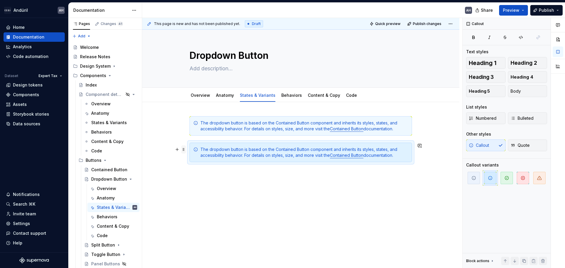
click at [184, 149] on span at bounding box center [183, 149] width 5 height 8
click at [282, 202] on div "The dropdown button is based on the Contained Button component and inherits its…" at bounding box center [300, 188] width 317 height 172
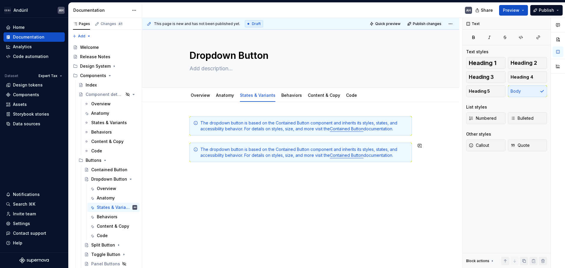
click at [266, 195] on div "The dropdown button is based on the Contained Button component and inherits its…" at bounding box center [300, 188] width 317 height 172
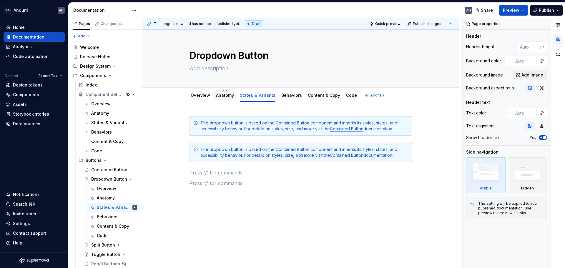
click at [231, 95] on link "Anatomy" at bounding box center [225, 95] width 18 height 5
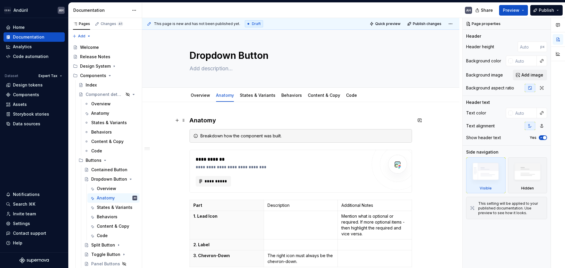
click at [223, 122] on h3 "Anatomy" at bounding box center [300, 120] width 222 height 8
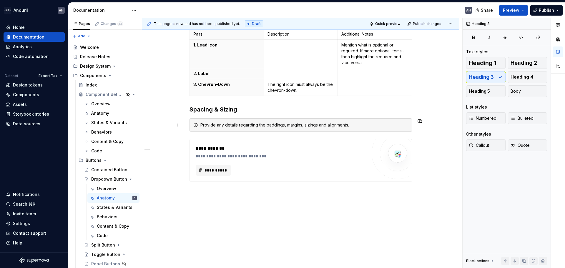
scroll to position [177, 0]
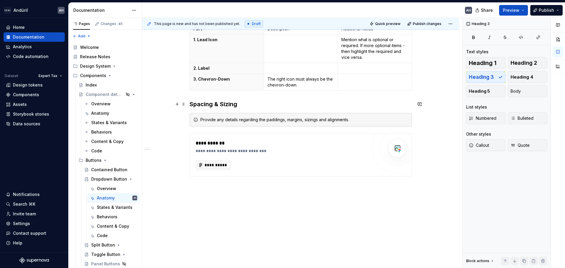
click at [243, 107] on h3 "Spacing & Sizing" at bounding box center [300, 104] width 222 height 8
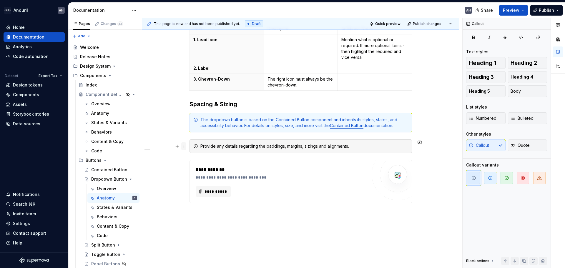
click at [183, 145] on span at bounding box center [183, 146] width 5 height 8
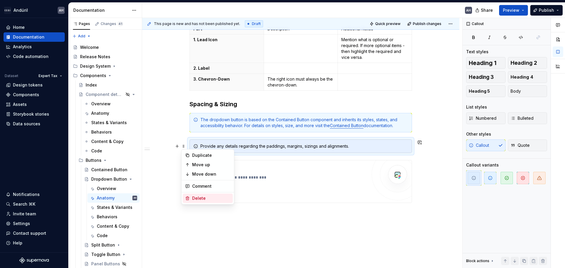
click at [200, 198] on div "Delete" at bounding box center [211, 198] width 38 height 6
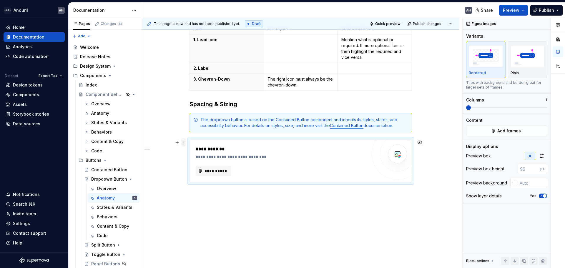
click at [183, 144] on span at bounding box center [183, 142] width 5 height 8
click at [198, 196] on div "Delete" at bounding box center [211, 195] width 38 height 6
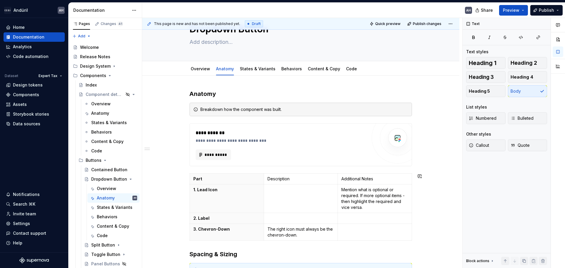
scroll to position [24, 0]
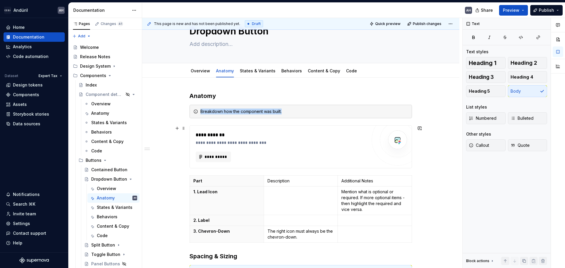
click at [282, 146] on div "**********" at bounding box center [281, 147] width 171 height 31
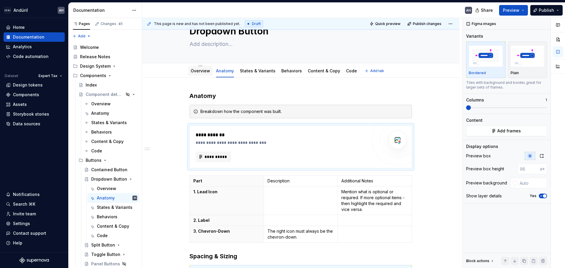
click at [189, 72] on div "Overview" at bounding box center [200, 70] width 24 height 9
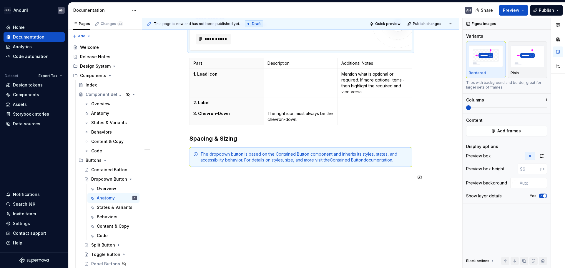
scroll to position [0, 0]
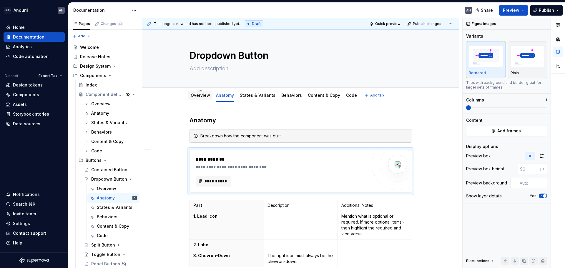
click at [205, 98] on div "Overview" at bounding box center [200, 95] width 19 height 6
click at [205, 95] on link "Overview" at bounding box center [200, 95] width 19 height 5
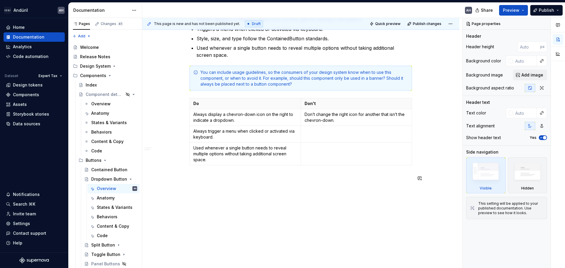
scroll to position [388, 0]
click at [271, 155] on p "Used whenever a single button needs to reveal multiple options without taking a…" at bounding box center [245, 153] width 104 height 18
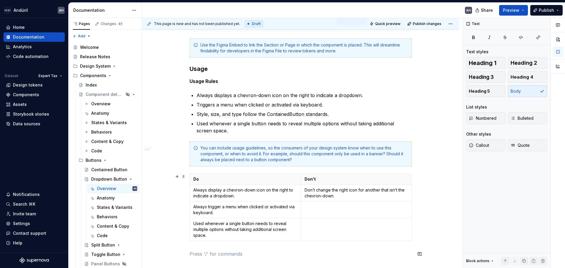
scroll to position [300, 0]
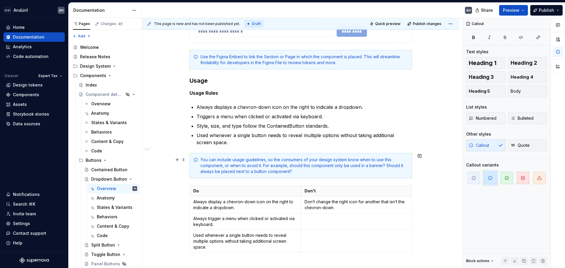
click at [214, 158] on div "You can include usage guidelines, so the consumers of your design system know w…" at bounding box center [304, 166] width 208 height 18
click at [183, 158] on span at bounding box center [183, 160] width 5 height 8
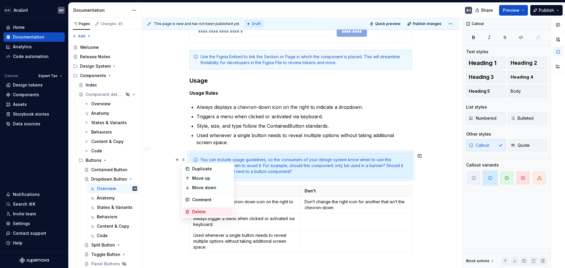
click at [201, 212] on div "Delete" at bounding box center [211, 212] width 38 height 6
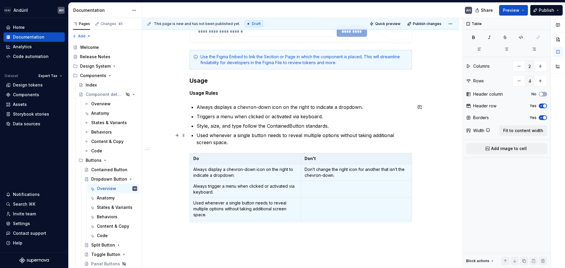
click at [221, 142] on p "Used whenever a single button needs to reveal multiple options without taking a…" at bounding box center [304, 139] width 215 height 14
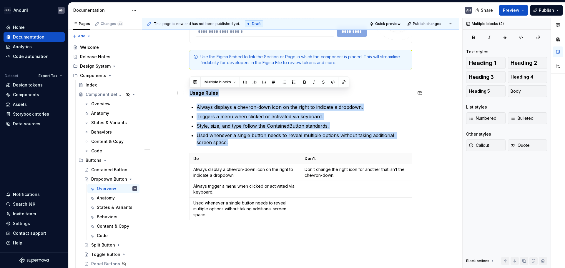
drag, startPoint x: 224, startPoint y: 141, endPoint x: 188, endPoint y: 92, distance: 61.0
click at [188, 92] on div "**********" at bounding box center [300, 63] width 317 height 522
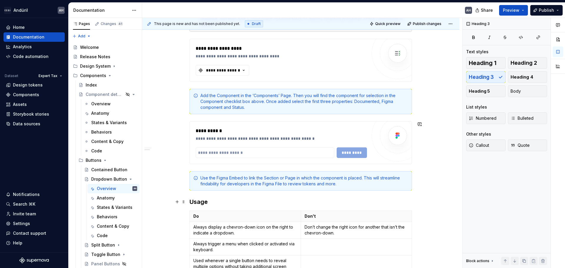
scroll to position [204, 0]
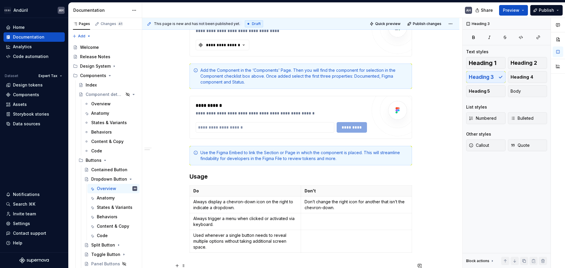
type textarea "*"
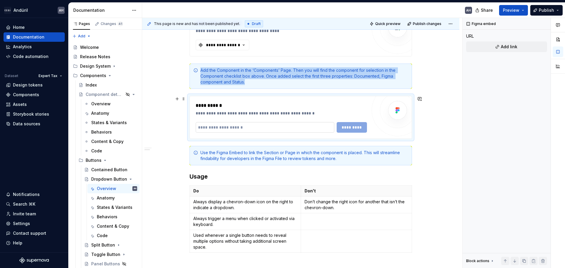
click at [222, 125] on input "text" at bounding box center [265, 127] width 139 height 11
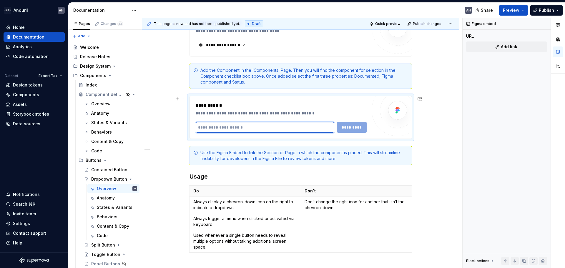
click at [226, 127] on input "text" at bounding box center [265, 127] width 139 height 11
paste input "**********"
type input "**********"
click at [282, 128] on span "*********" at bounding box center [351, 127] width 23 height 6
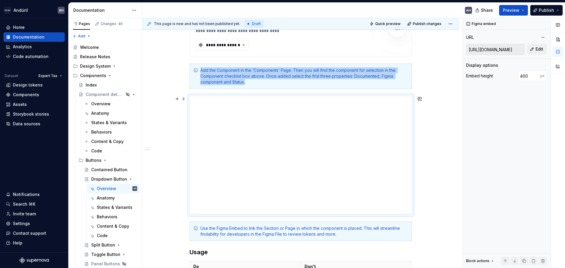
scroll to position [263, 0]
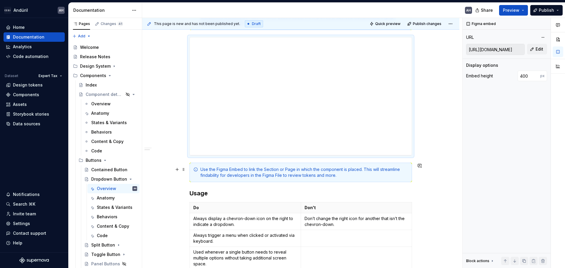
click at [187, 169] on div "**********" at bounding box center [300, 106] width 317 height 534
click at [184, 169] on span at bounding box center [183, 169] width 5 height 8
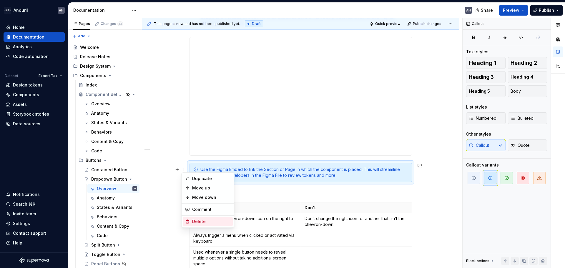
click at [206, 218] on div "Delete" at bounding box center [208, 221] width 50 height 9
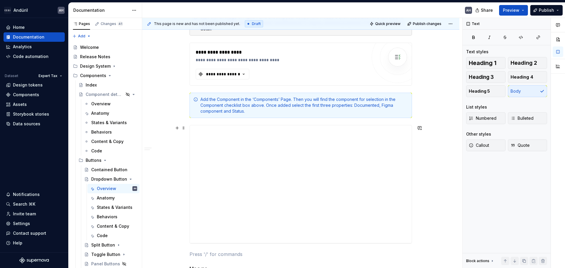
scroll to position [86, 0]
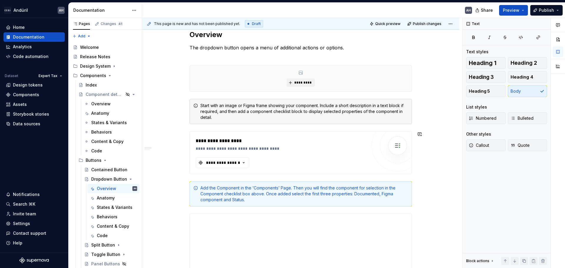
click at [277, 191] on div "Add the Component in the ‘Components’ Page. Then you will find the component fo…" at bounding box center [304, 194] width 208 height 18
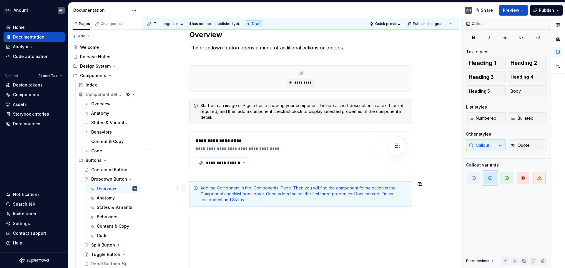
click at [184, 189] on span at bounding box center [183, 188] width 5 height 8
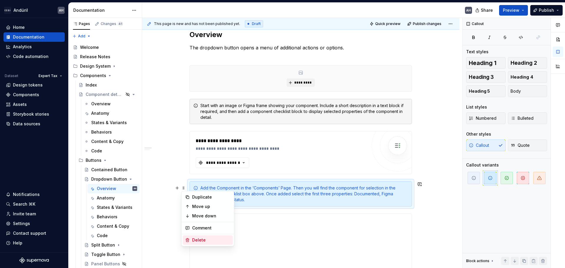
click at [206, 237] on div "Delete" at bounding box center [208, 239] width 50 height 9
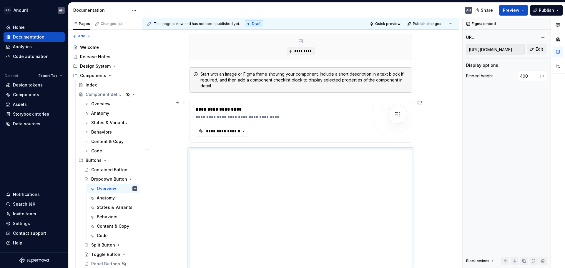
click at [282, 122] on div "**********" at bounding box center [281, 121] width 171 height 31
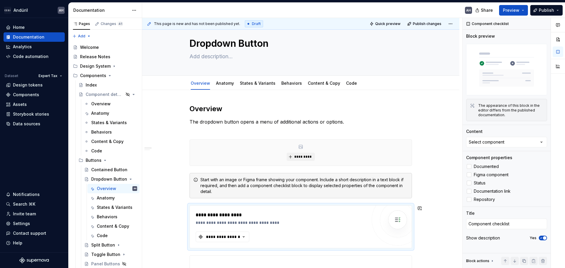
scroll to position [0, 0]
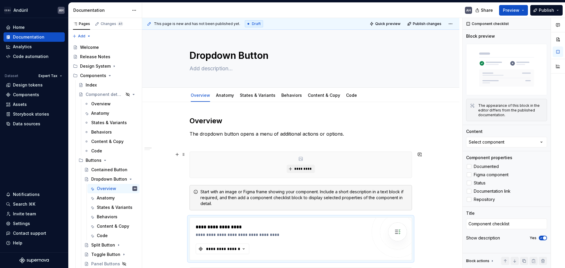
click at [224, 172] on div "*********" at bounding box center [301, 165] width 222 height 26
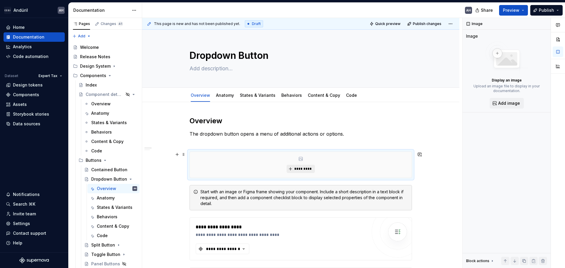
click at [282, 172] on button "*********" at bounding box center [301, 169] width 28 height 8
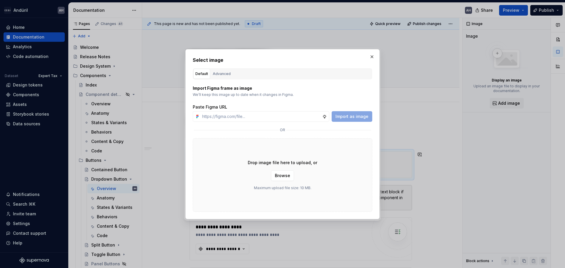
type textarea "*"
type input "[URL][DOMAIN_NAME]"
type textarea "*"
type input "[URL][DOMAIN_NAME]"
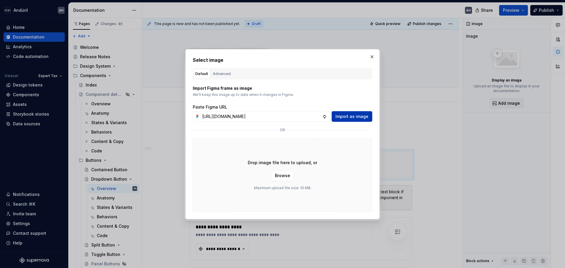
click at [282, 119] on span "Import as image" at bounding box center [351, 117] width 33 height 6
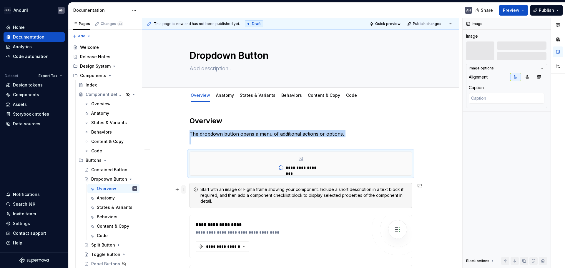
click at [183, 189] on span at bounding box center [183, 189] width 5 height 8
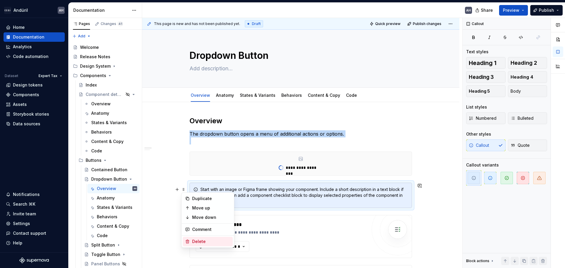
click at [207, 241] on div "Delete" at bounding box center [211, 242] width 38 height 6
type textarea "*"
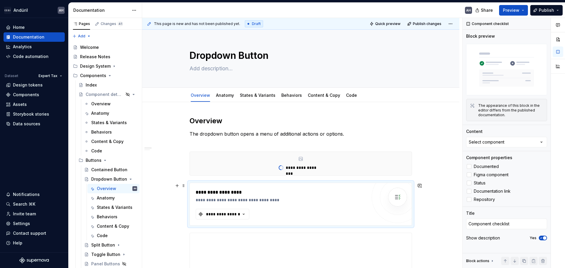
click at [282, 197] on div "**********" at bounding box center [281, 196] width 171 height 14
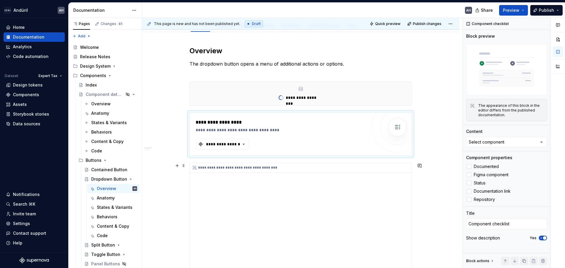
scroll to position [88, 0]
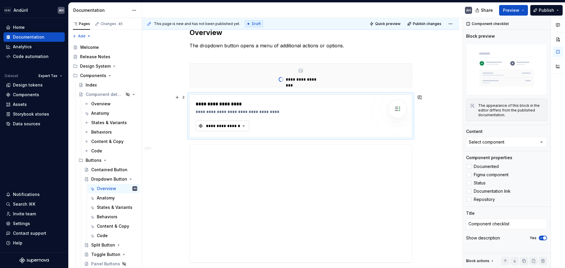
click at [229, 128] on div "**********" at bounding box center [222, 126] width 35 height 6
type input "button dro"
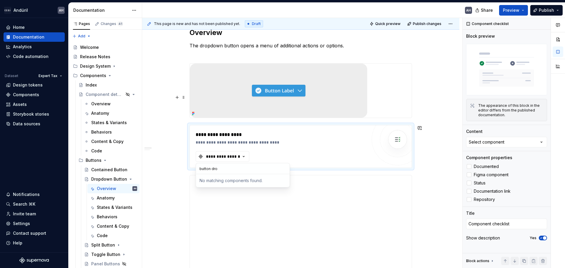
click at [239, 109] on img at bounding box center [278, 91] width 177 height 54
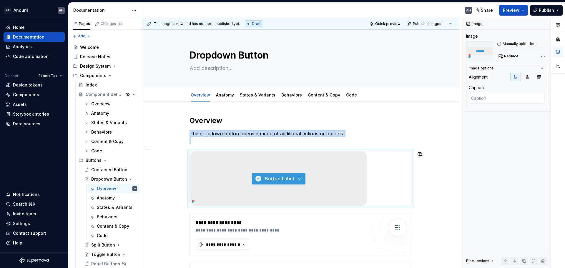
scroll to position [0, 0]
click at [282, 164] on div at bounding box center [301, 179] width 222 height 54
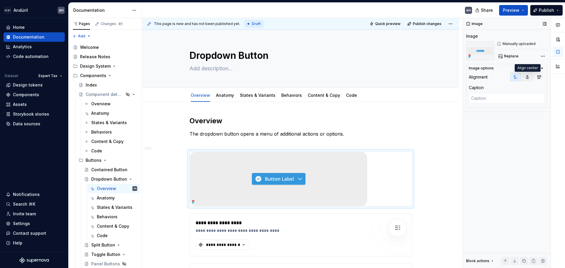
click at [282, 77] on button "button" at bounding box center [527, 77] width 11 height 8
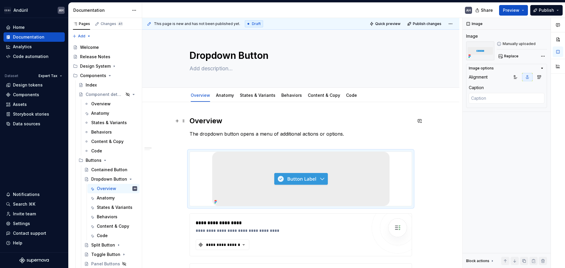
click at [282, 117] on h2 "Overview" at bounding box center [300, 120] width 222 height 9
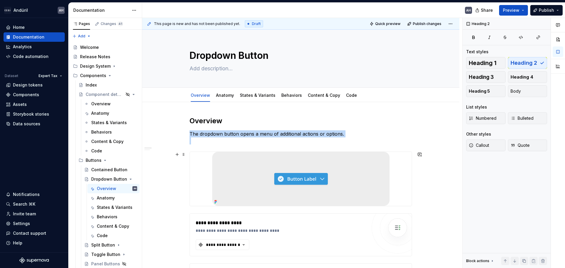
click at [282, 193] on img at bounding box center [300, 179] width 177 height 54
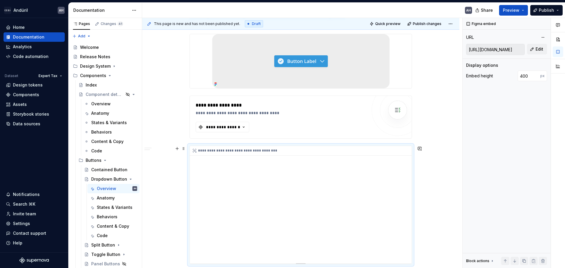
click at [282, 195] on div "**********" at bounding box center [301, 205] width 222 height 118
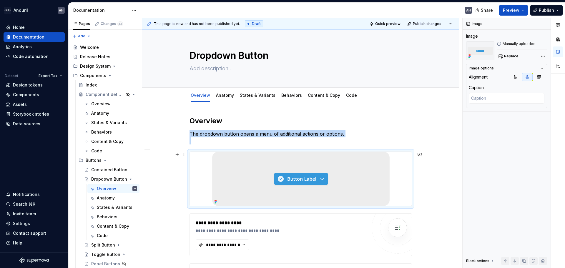
click at [282, 178] on img at bounding box center [300, 179] width 177 height 54
click at [282, 132] on p "The dropdown button opens a menu of additional actions or options." at bounding box center [300, 137] width 222 height 14
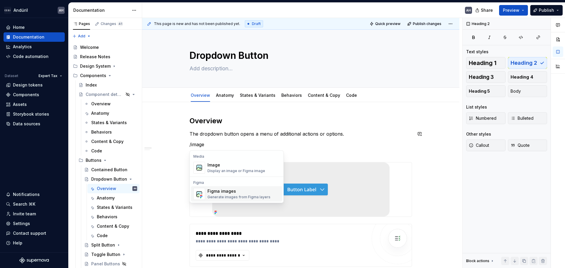
click at [215, 192] on div "Figma images" at bounding box center [238, 191] width 63 height 6
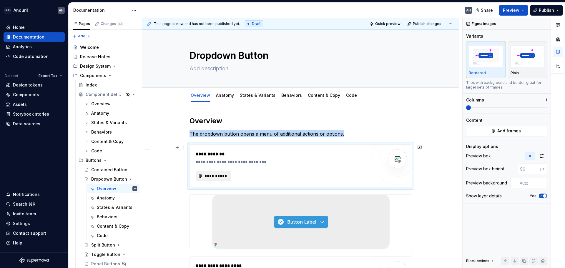
click at [220, 178] on span "**********" at bounding box center [215, 176] width 23 height 6
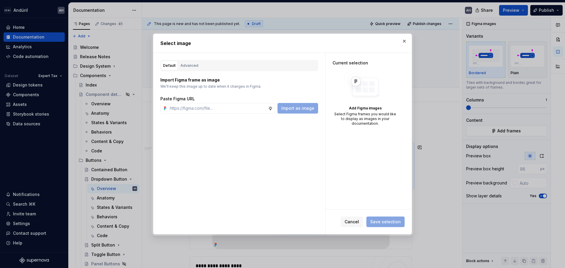
type textarea "*"
type input "[URL][DOMAIN_NAME]"
click at [282, 104] on button "Import as image" at bounding box center [297, 108] width 41 height 11
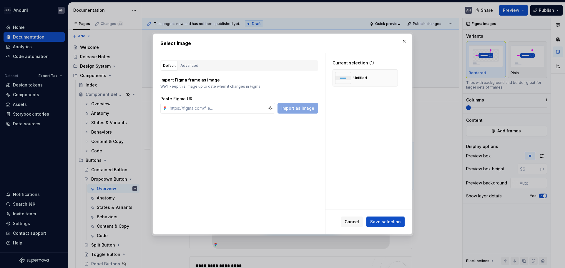
click at [282, 223] on span "Save selection" at bounding box center [385, 222] width 31 height 6
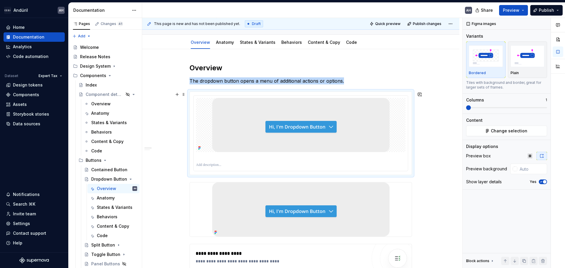
scroll to position [59, 0]
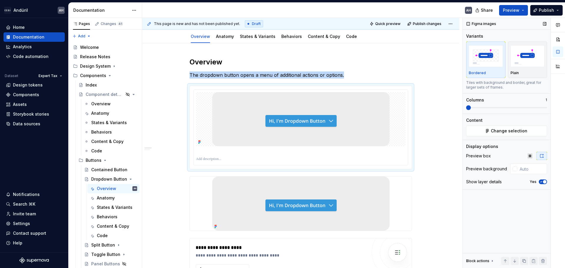
click at [282, 181] on icon "button" at bounding box center [541, 182] width 5 height 4
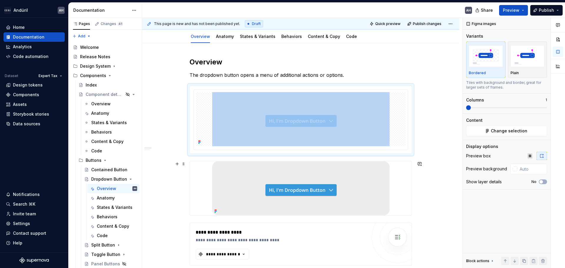
click at [282, 204] on img at bounding box center [300, 188] width 177 height 54
click at [282, 90] on div at bounding box center [301, 120] width 214 height 60
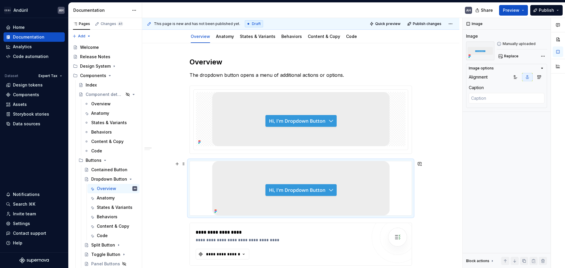
click at [282, 194] on div at bounding box center [301, 188] width 222 height 54
click at [282, 138] on img at bounding box center [300, 119] width 177 height 54
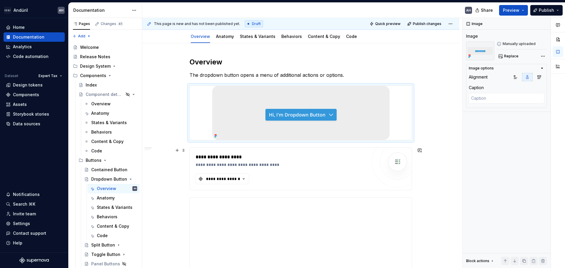
click at [262, 157] on div "**********" at bounding box center [281, 157] width 171 height 7
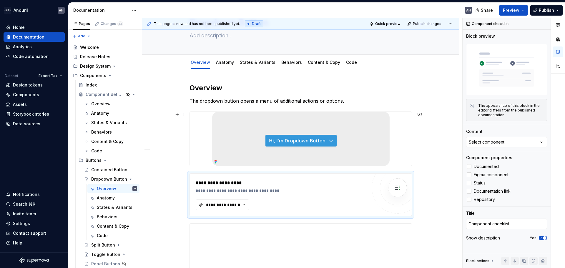
scroll to position [0, 0]
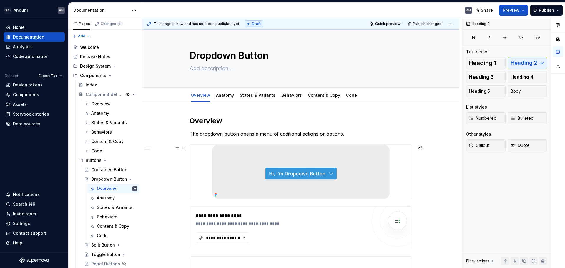
click at [282, 155] on img at bounding box center [300, 172] width 177 height 54
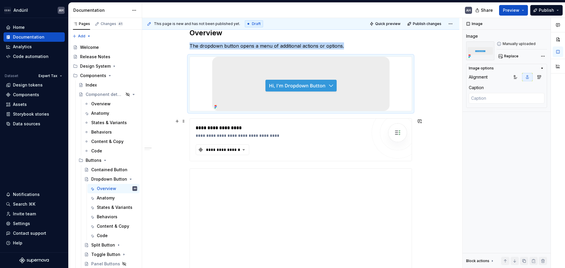
scroll to position [88, 0]
type textarea "*"
click at [282, 147] on div "**********" at bounding box center [281, 139] width 171 height 31
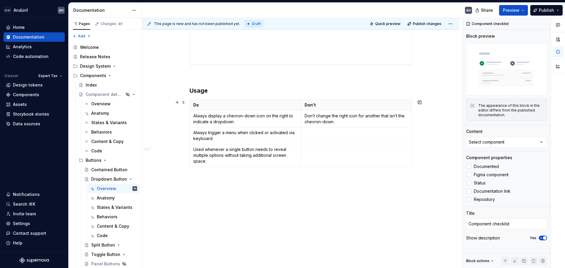
scroll to position [312, 0]
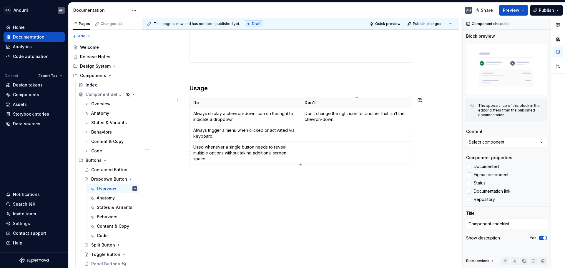
click at [282, 159] on td at bounding box center [356, 153] width 111 height 23
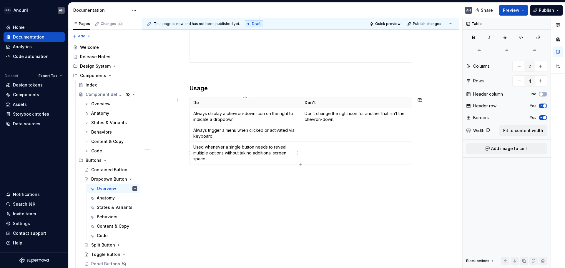
click at [282, 160] on p "Used whenever a single button needs to reveal multiple options without taking a…" at bounding box center [245, 153] width 104 height 18
click at [282, 164] on icon "button" at bounding box center [300, 164] width 3 height 3
type input "5"
click at [248, 170] on p at bounding box center [245, 170] width 104 height 6
drag, startPoint x: 248, startPoint y: 170, endPoint x: 217, endPoint y: 171, distance: 30.3
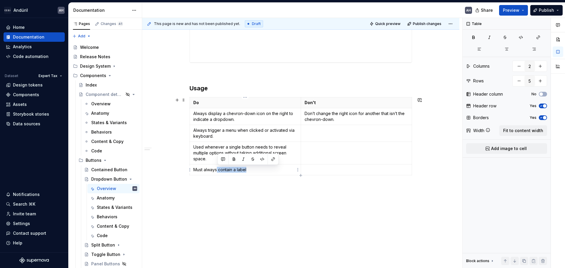
click at [217, 171] on p "Must always contain a label" at bounding box center [245, 170] width 104 height 6
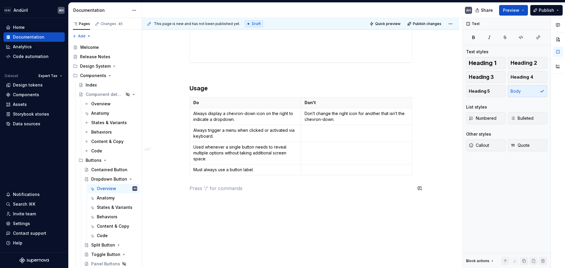
click at [248, 192] on div "**********" at bounding box center [300, 1] width 222 height 395
click at [262, 170] on p "Must always use a button label." at bounding box center [245, 170] width 104 height 6
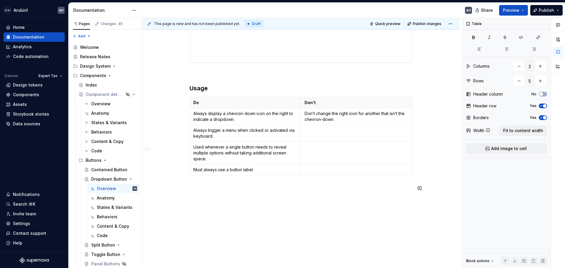
click at [254, 204] on div "**********" at bounding box center [300, 34] width 317 height 489
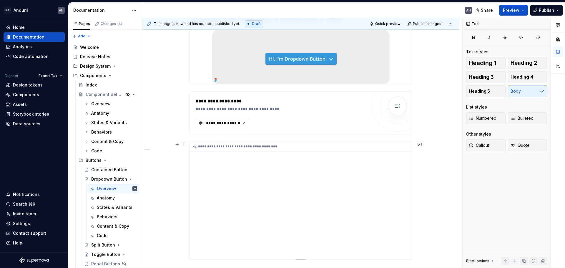
scroll to position [0, 0]
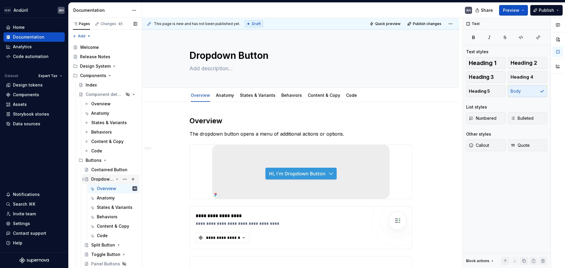
click at [115, 179] on icon "Page tree" at bounding box center [117, 179] width 5 height 5
click at [122, 178] on button "Page tree" at bounding box center [125, 179] width 8 height 8
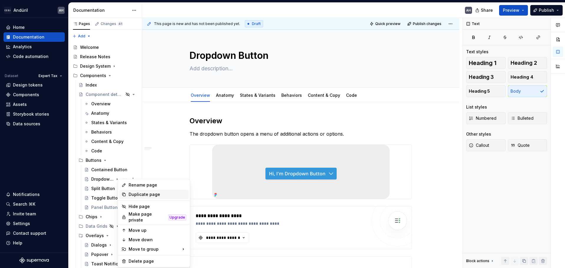
click at [142, 194] on div "Duplicate page" at bounding box center [158, 195] width 58 height 6
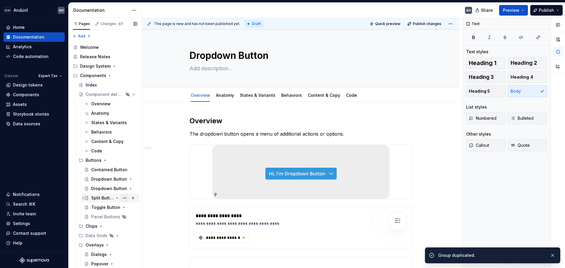
click at [121, 199] on button "Page tree" at bounding box center [125, 198] width 8 height 8
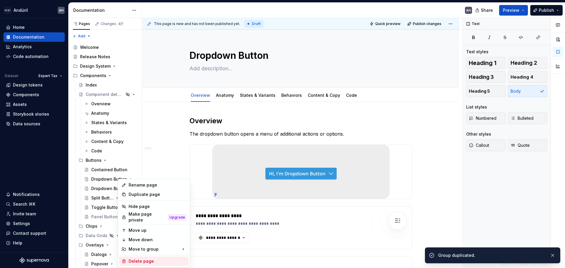
click at [148, 261] on div "Delete page" at bounding box center [158, 261] width 58 height 6
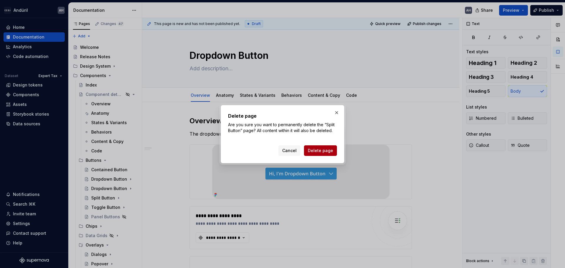
click at [282, 153] on span "Delete page" at bounding box center [320, 151] width 25 height 6
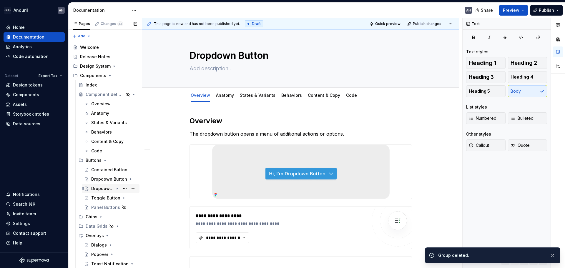
click at [105, 188] on div "Dropdown Button" at bounding box center [102, 189] width 22 height 6
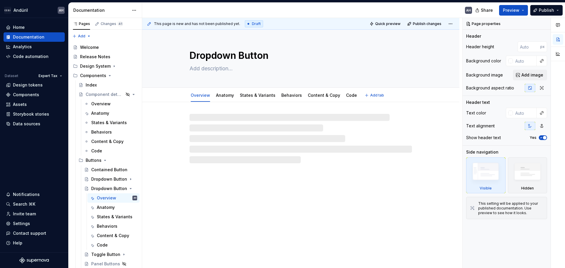
click at [221, 56] on textarea "Dropdown Button" at bounding box center [299, 56] width 222 height 14
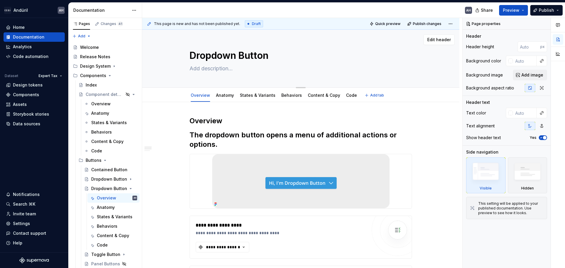
click at [219, 57] on textarea "Dropdown Button" at bounding box center [299, 56] width 222 height 14
type textarea "*"
type textarea "SButton"
type textarea "*"
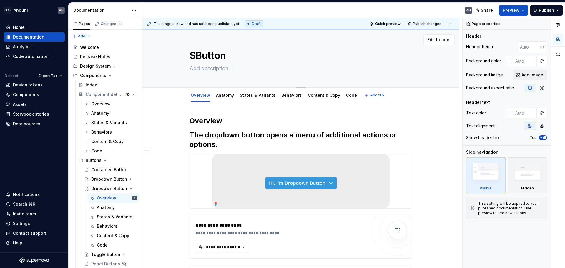
type textarea "SpButton"
type textarea "*"
type textarea "SplButton"
type textarea "*"
type textarea "SpliButton"
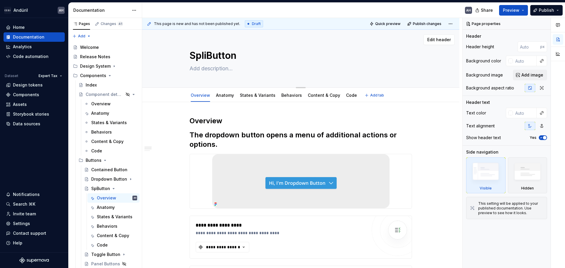
type textarea "*"
type textarea "SplitButton"
type textarea "*"
type textarea "Split Button"
type textarea "*"
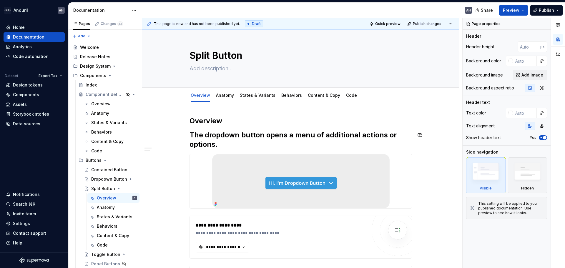
type textarea "Split Button"
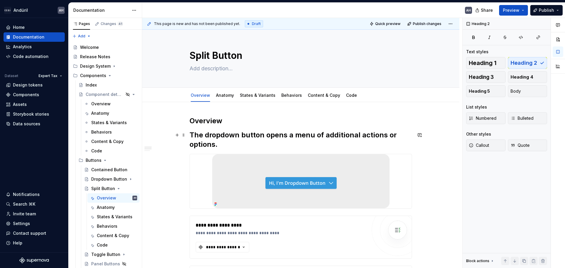
click at [191, 134] on h2 "The dropdown button opens a menu of additional actions or options." at bounding box center [300, 139] width 222 height 19
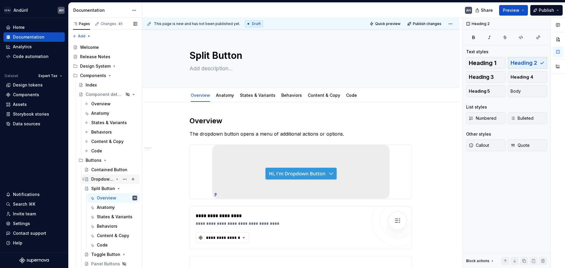
click at [115, 181] on icon "Page tree" at bounding box center [117, 179] width 5 height 5
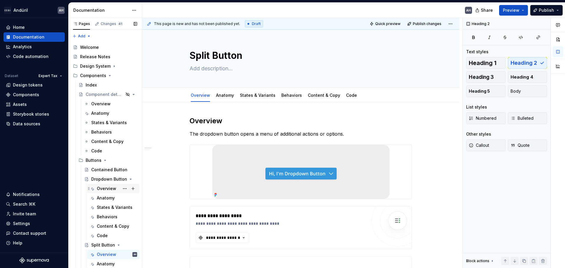
click at [115, 188] on div "Overview" at bounding box center [106, 189] width 19 height 6
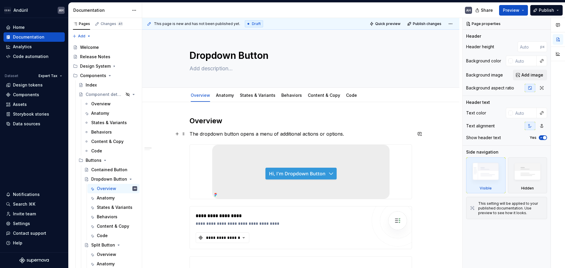
click at [211, 135] on p "The dropdown button opens a menu of additional actions or options." at bounding box center [300, 133] width 222 height 7
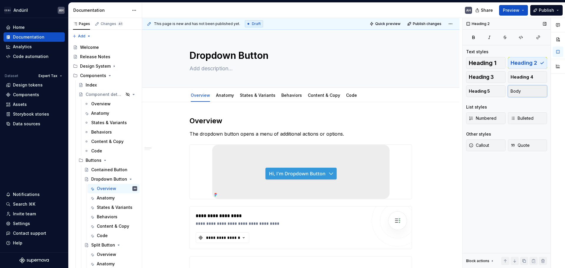
click at [282, 91] on button "Body" at bounding box center [527, 91] width 39 height 12
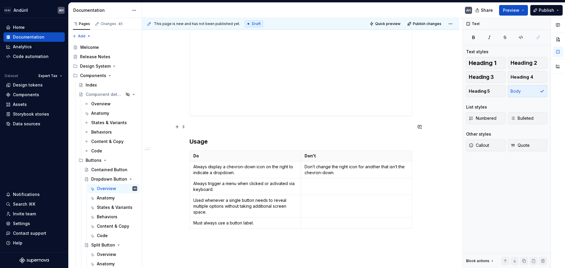
scroll to position [265, 0]
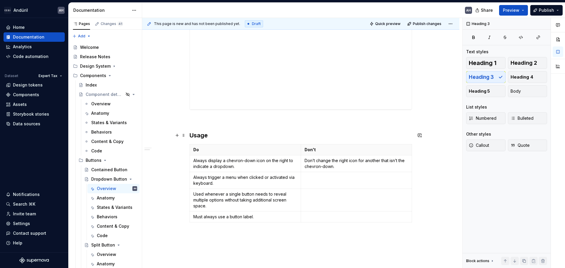
click at [200, 138] on h3 "Usage" at bounding box center [300, 135] width 222 height 8
click at [232, 114] on div "**********" at bounding box center [300, 44] width 222 height 387
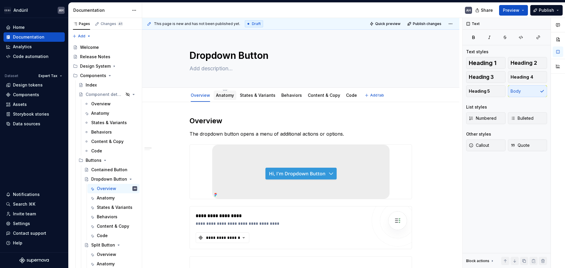
click at [218, 97] on link "Anatomy" at bounding box center [225, 95] width 18 height 5
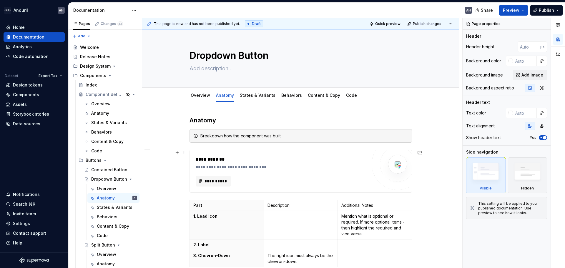
click at [260, 161] on div "**********" at bounding box center [281, 159] width 171 height 7
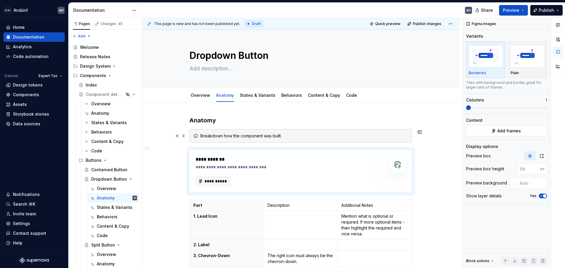
click at [220, 137] on div "Breakdown how the component was built." at bounding box center [304, 136] width 208 height 6
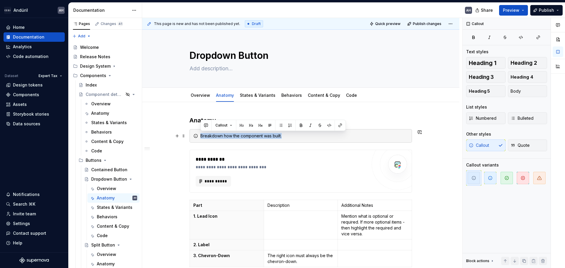
drag, startPoint x: 286, startPoint y: 137, endPoint x: 196, endPoint y: 136, distance: 89.4
click at [196, 136] on div "Breakdown how the component was built." at bounding box center [300, 136] width 222 height 14
click at [240, 156] on div "**********" at bounding box center [281, 159] width 171 height 7
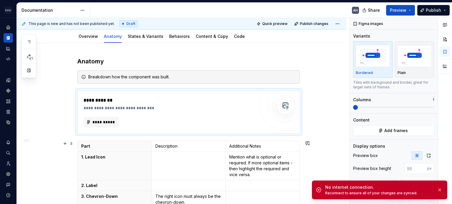
scroll to position [59, 0]
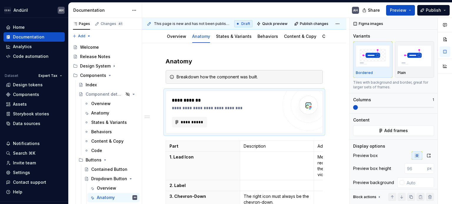
type textarea "*"
